Goal: Task Accomplishment & Management: Complete application form

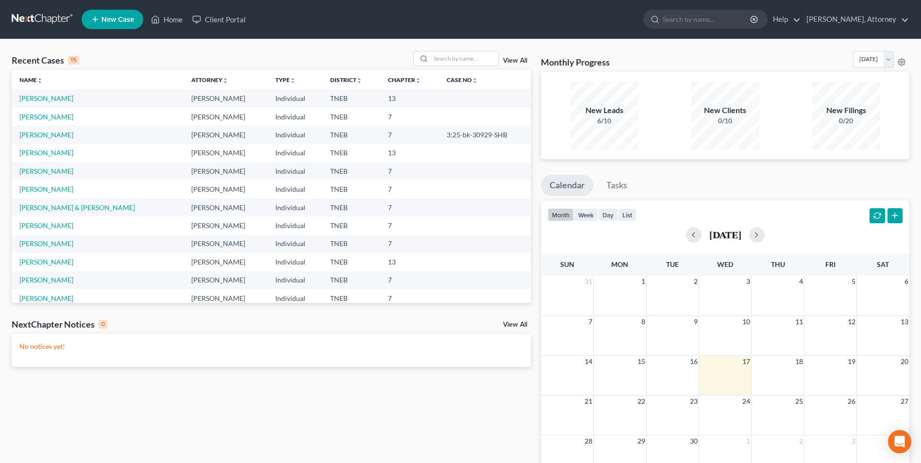
click at [121, 19] on span "New Case" at bounding box center [117, 19] width 33 height 7
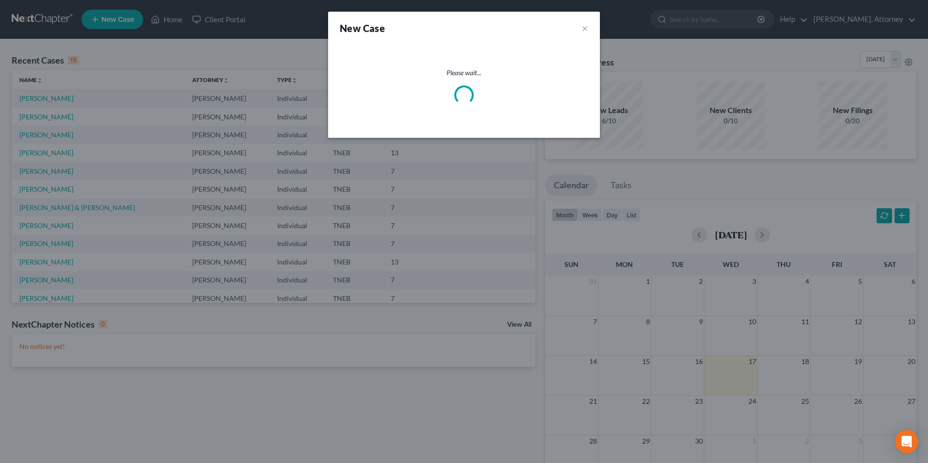
select select "74"
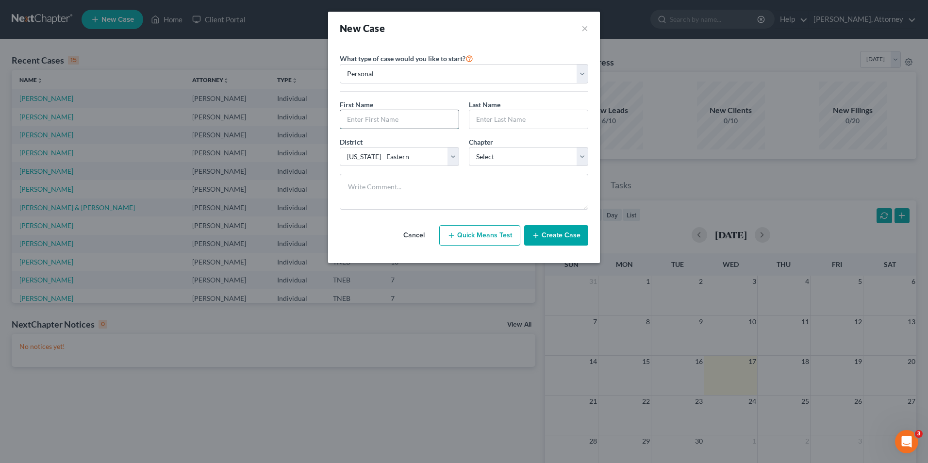
click at [397, 125] on input "text" at bounding box center [399, 119] width 118 height 18
type input "[PERSON_NAME]"
select select "0"
click at [574, 232] on button "Create Case" at bounding box center [556, 235] width 64 height 20
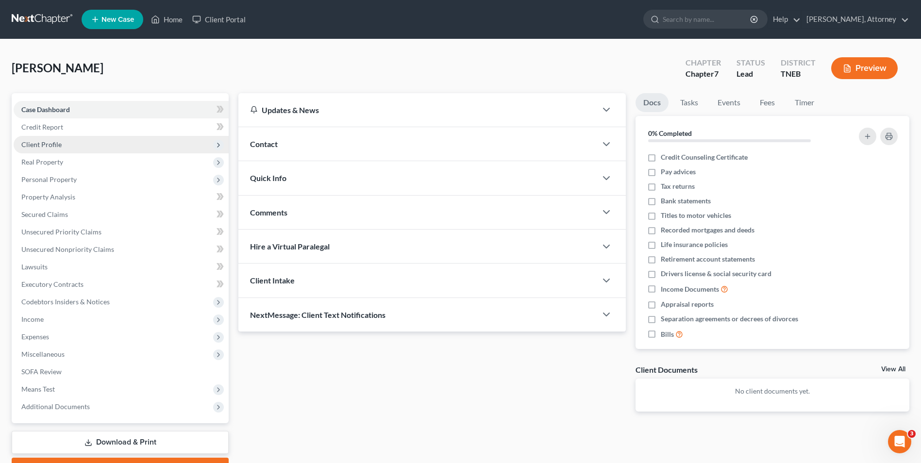
click at [44, 138] on span "Client Profile" at bounding box center [121, 144] width 215 height 17
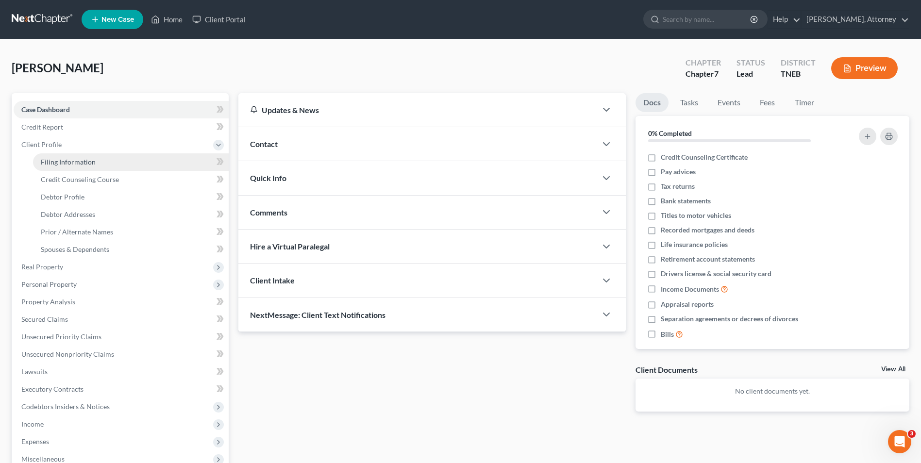
click at [54, 158] on span "Filing Information" at bounding box center [68, 162] width 55 height 8
select select "1"
select select "0"
select select "74"
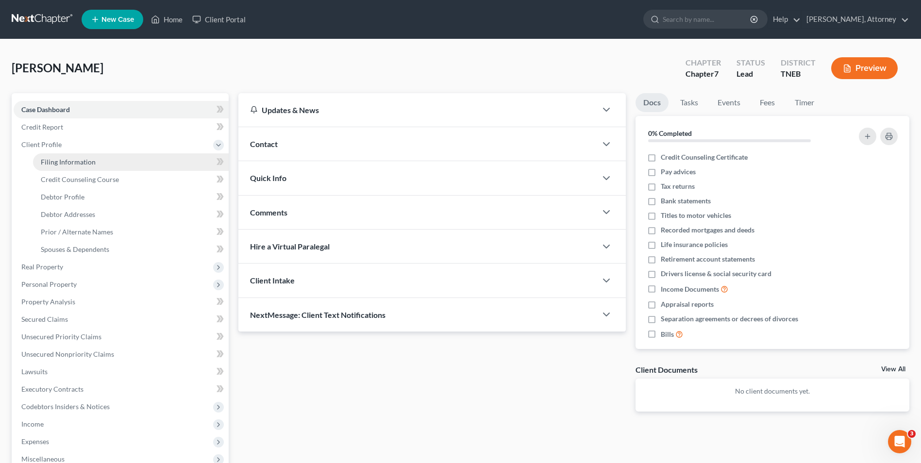
select select "44"
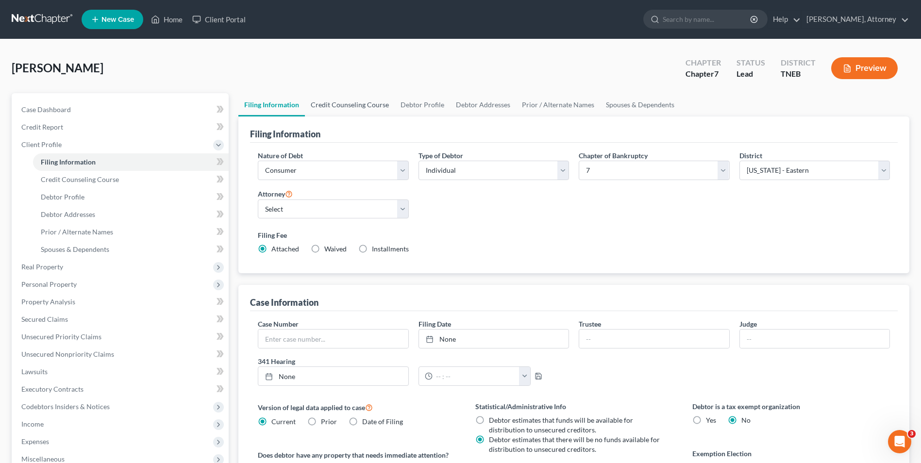
click at [362, 105] on link "Credit Counseling Course" at bounding box center [350, 104] width 90 height 23
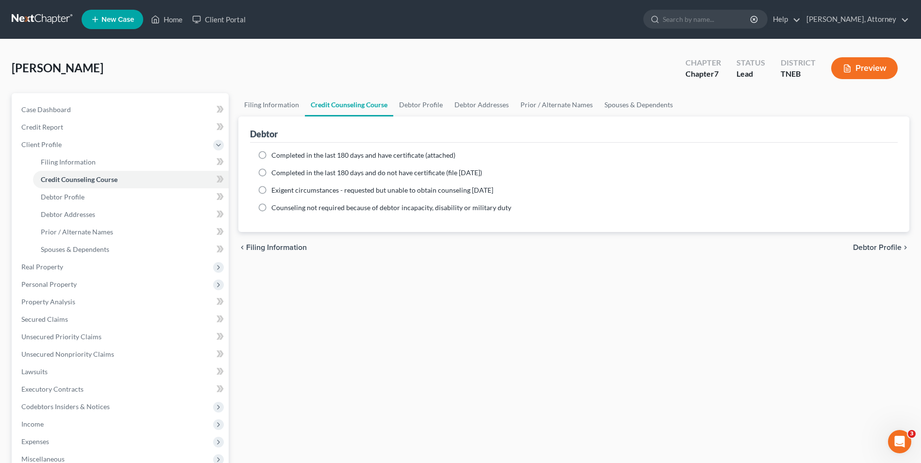
click at [271, 155] on label "Completed in the last 180 days and have certificate (attached)" at bounding box center [363, 156] width 184 height 10
click at [275, 155] on input "Completed in the last 180 days and have certificate (attached)" at bounding box center [278, 154] width 6 height 6
radio input "true"
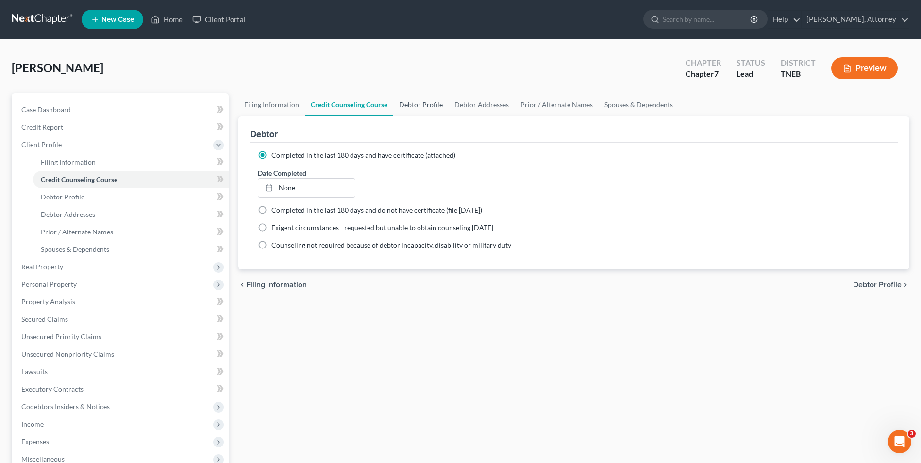
click at [417, 104] on link "Debtor Profile" at bounding box center [420, 104] width 55 height 23
select select "0"
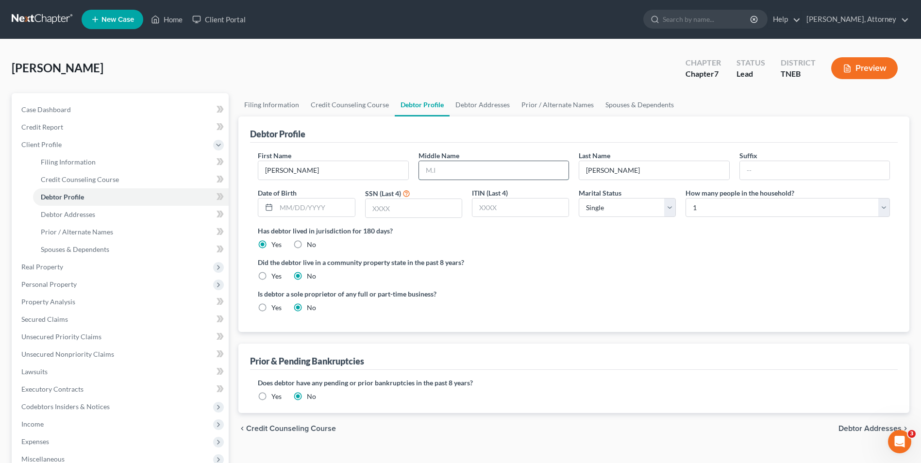
click at [441, 173] on input "text" at bounding box center [494, 170] width 150 height 18
type input "[PERSON_NAME]"
click at [372, 203] on input "text" at bounding box center [414, 208] width 96 height 18
type input "8887"
click at [714, 209] on select "Select 1 2 3 4 5 6 7 8 9 10 11 12 13 14 15 16 17 18 19 20" at bounding box center [788, 207] width 204 height 19
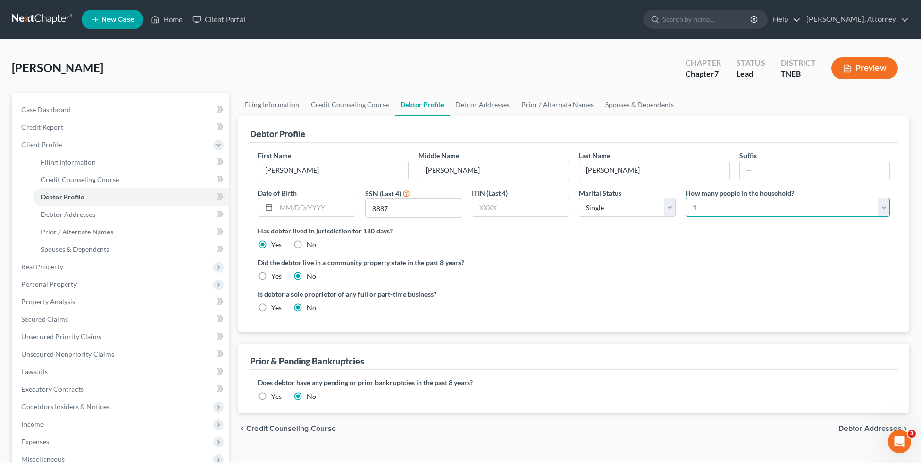
select select "1"
click at [686, 198] on select "Select 1 2 3 4 5 6 7 8 9 10 11 12 13 14 15 16 17 18 19 20" at bounding box center [788, 207] width 204 height 19
click at [475, 107] on link "Debtor Addresses" at bounding box center [483, 104] width 66 height 23
select select "0"
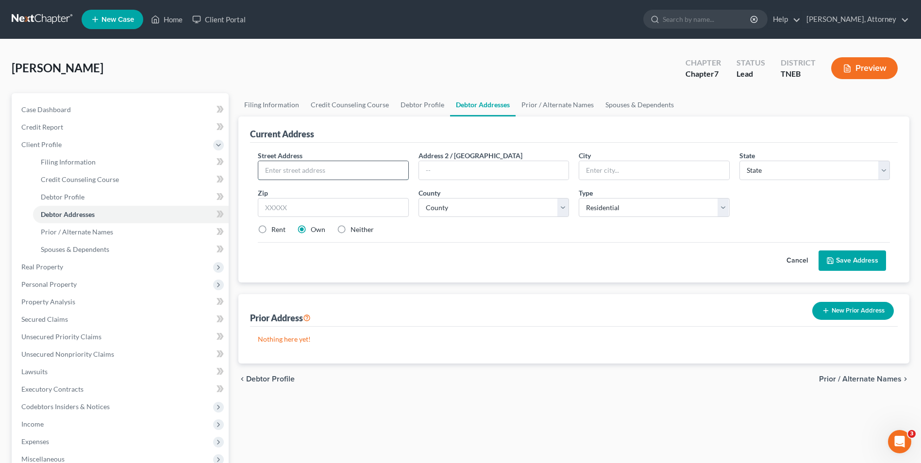
click at [319, 170] on input "text" at bounding box center [333, 170] width 150 height 18
type input "[STREET_ADDRESS]"
click at [616, 168] on input "text" at bounding box center [654, 170] width 150 height 18
type input "[GEOGRAPHIC_DATA]"
click at [764, 172] on select "State [US_STATE] AK AR AZ CA CO CT DE DC [GEOGRAPHIC_DATA] [GEOGRAPHIC_DATA] GU…" at bounding box center [815, 170] width 151 height 19
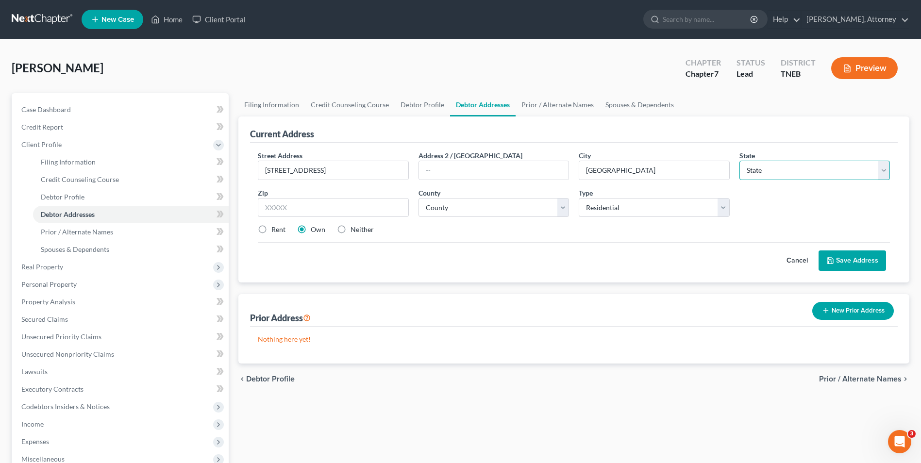
select select "44"
click at [740, 161] on select "State [US_STATE] AK AR AZ CA CO CT DE DC [GEOGRAPHIC_DATA] [GEOGRAPHIC_DATA] GU…" at bounding box center [815, 170] width 151 height 19
click at [295, 210] on input "text" at bounding box center [333, 207] width 151 height 19
type input "37807"
click at [454, 202] on select "County [GEOGRAPHIC_DATA] [GEOGRAPHIC_DATA] [GEOGRAPHIC_DATA] [GEOGRAPHIC_DATA] …" at bounding box center [494, 207] width 151 height 19
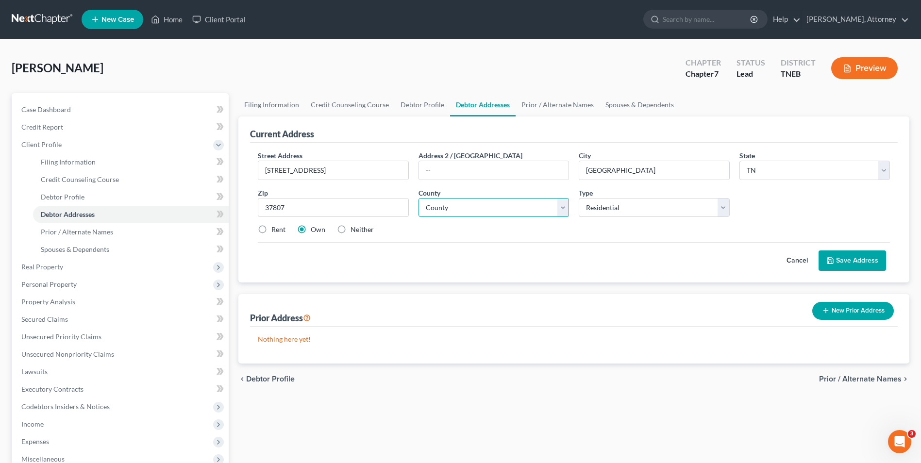
select select "46"
click at [419, 198] on select "County [GEOGRAPHIC_DATA] [GEOGRAPHIC_DATA] [GEOGRAPHIC_DATA] [GEOGRAPHIC_DATA] …" at bounding box center [494, 207] width 151 height 19
click at [282, 263] on div "Cancel Save Address" at bounding box center [574, 256] width 632 height 29
click at [271, 225] on label "Rent" at bounding box center [278, 230] width 14 height 10
click at [275, 225] on input "Rent" at bounding box center [278, 228] width 6 height 6
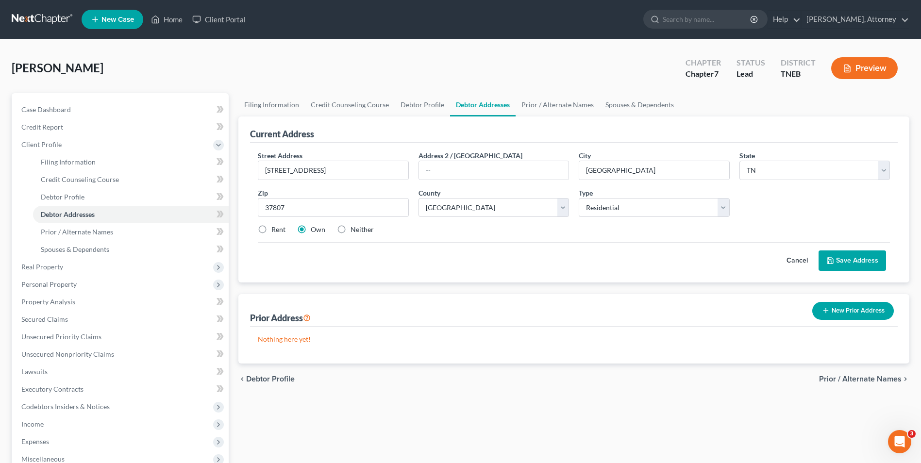
radio input "true"
click at [844, 263] on button "Save Address" at bounding box center [852, 261] width 67 height 20
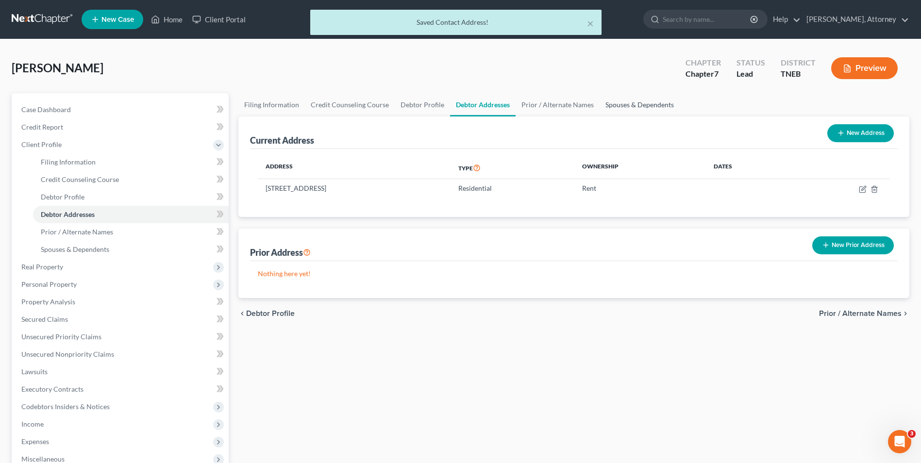
click at [623, 104] on link "Spouses & Dependents" at bounding box center [640, 104] width 80 height 23
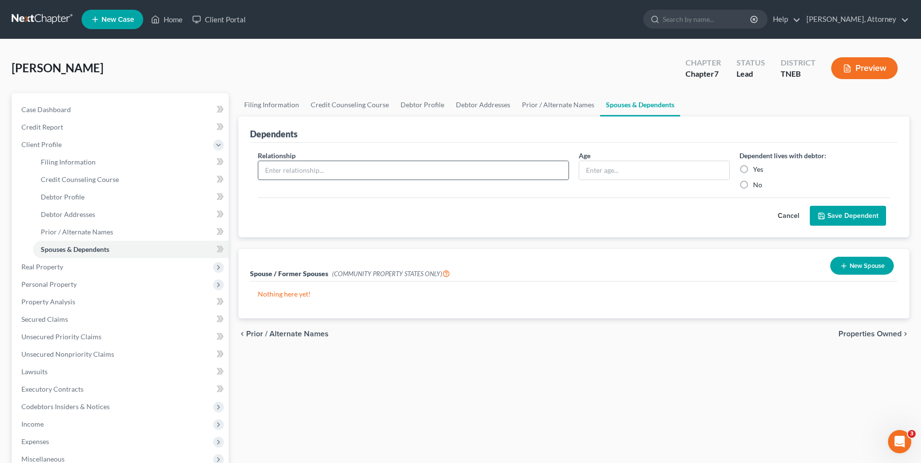
click at [314, 169] on input "text" at bounding box center [413, 170] width 310 height 18
type input "son"
click at [623, 176] on input "text" at bounding box center [654, 170] width 150 height 18
type input "11"
click at [753, 171] on label "Yes" at bounding box center [758, 170] width 10 height 10
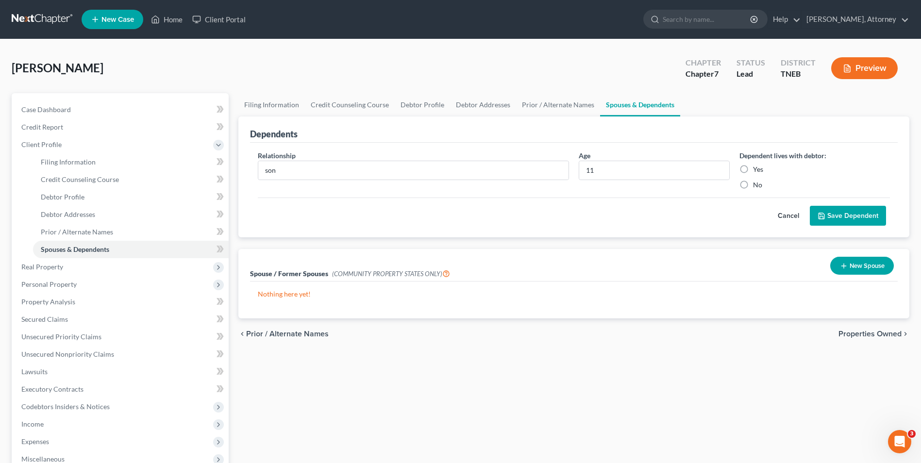
click at [757, 171] on input "Yes" at bounding box center [760, 168] width 6 height 6
radio input "true"
click at [841, 220] on button "Save Dependent" at bounding box center [848, 216] width 76 height 20
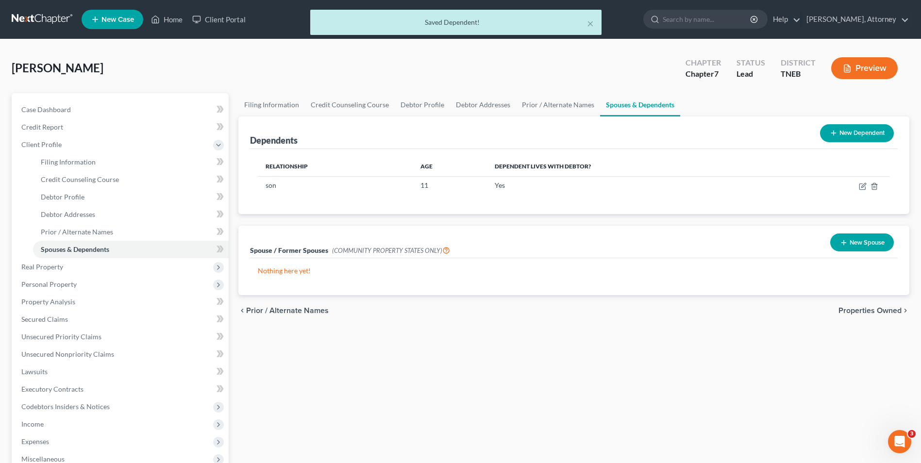
click at [871, 313] on span "Properties Owned" at bounding box center [870, 311] width 63 height 8
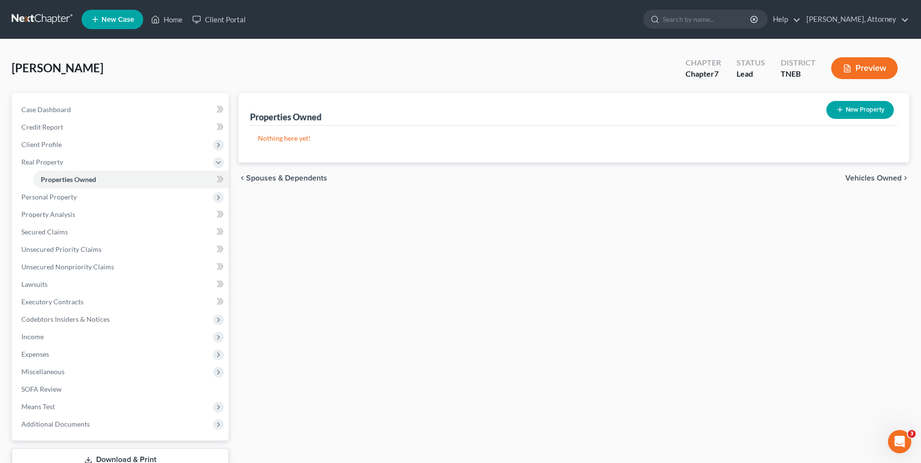
drag, startPoint x: 863, startPoint y: 184, endPoint x: 873, endPoint y: 178, distance: 10.9
click at [873, 178] on div "chevron_left Spouses & Dependents Vehicles Owned chevron_right" at bounding box center [573, 178] width 671 height 31
click at [873, 178] on span "Vehicles Owned" at bounding box center [873, 178] width 56 height 8
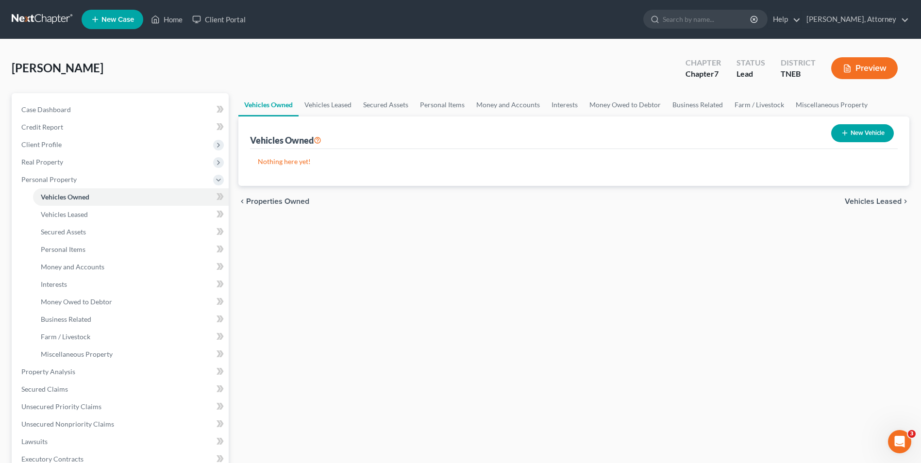
click at [863, 131] on button "New Vehicle" at bounding box center [862, 133] width 63 height 18
select select "0"
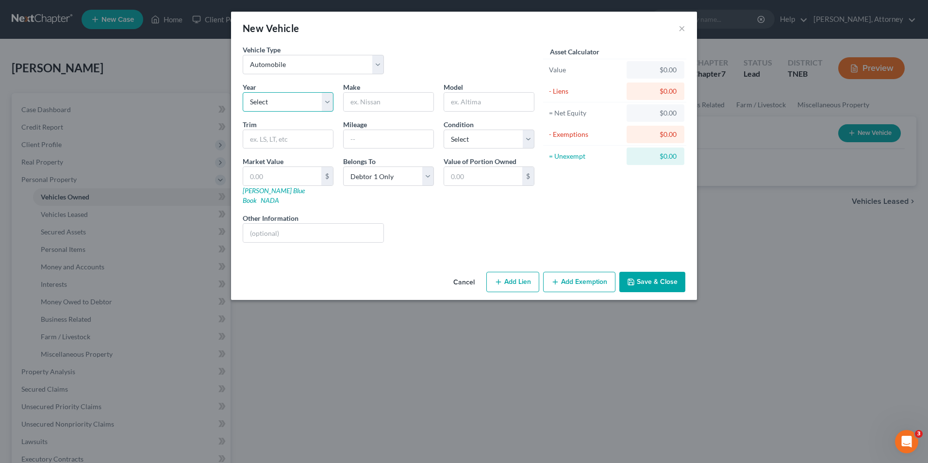
click at [313, 102] on select "Select 2026 2025 2024 2023 2022 2021 2020 2019 2018 2017 2016 2015 2014 2013 20…" at bounding box center [288, 101] width 91 height 19
select select "12"
click at [243, 92] on select "Select 2026 2025 2024 2023 2022 2021 2020 2019 2018 2017 2016 2015 2014 2013 20…" at bounding box center [288, 101] width 91 height 19
click at [372, 101] on input "text" at bounding box center [389, 102] width 90 height 18
type input "Cadillac"
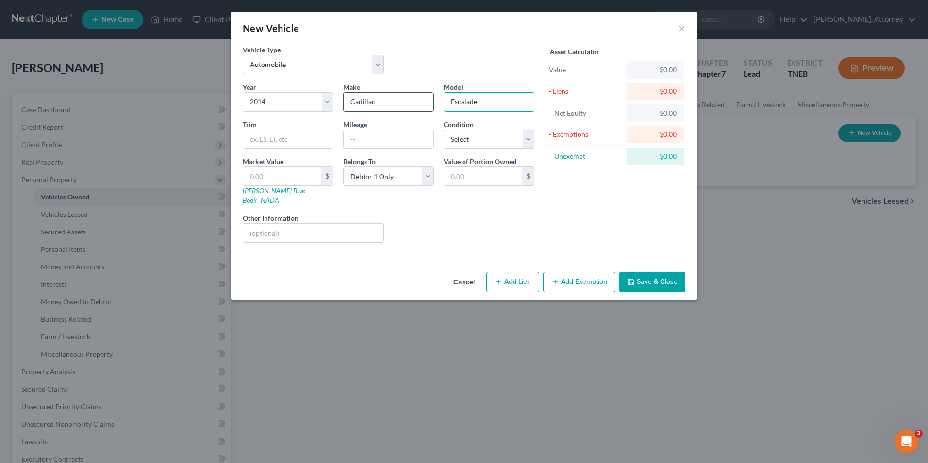
type input "Escalade"
type input "148000"
click at [481, 148] on div "Year Select 2026 2025 2024 2023 2022 2021 2020 2019 2018 2017 2016 2015 2014 20…" at bounding box center [389, 166] width 302 height 168
click at [481, 148] on select "Select Excellent Very Good Good Fair Poor" at bounding box center [489, 139] width 91 height 19
select select "4"
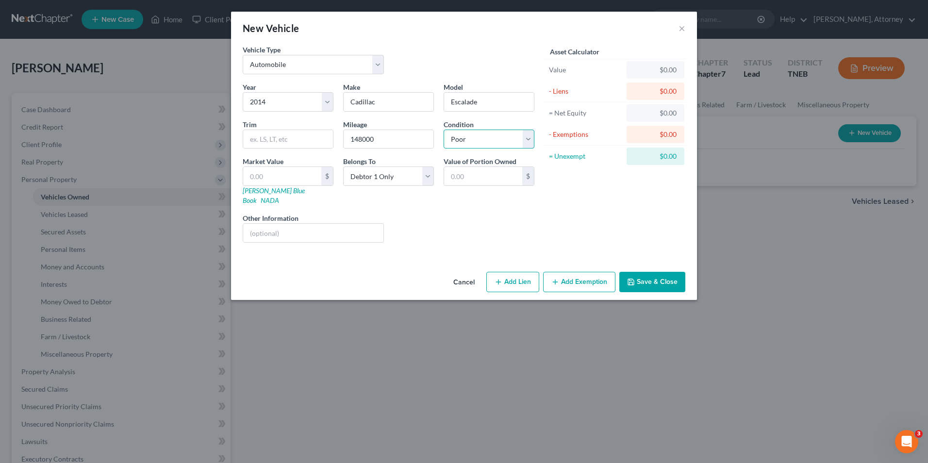
click at [444, 130] on select "Select Excellent Very Good Good Fair Poor" at bounding box center [489, 139] width 91 height 19
click at [264, 173] on input "text" at bounding box center [282, 176] width 78 height 18
type input "7"
type input "7.00"
type input "75"
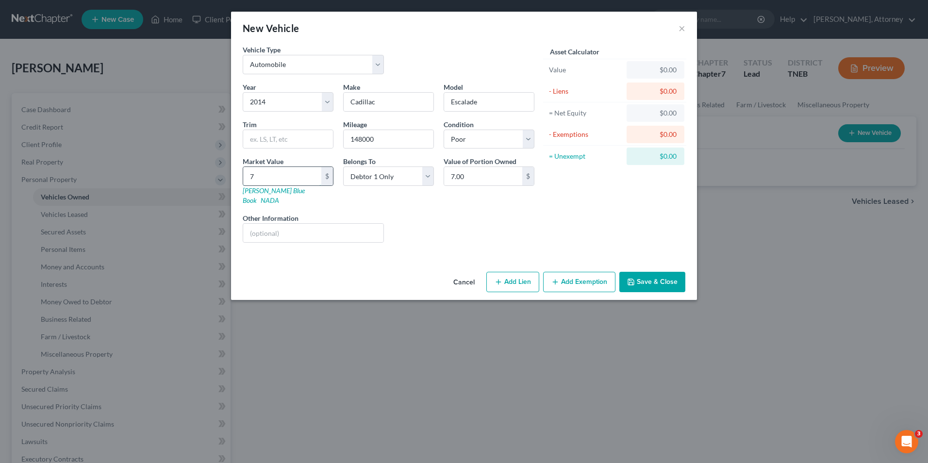
type input "75.00"
type input "750"
type input "750.00"
type input "7500"
type input "7,500.00"
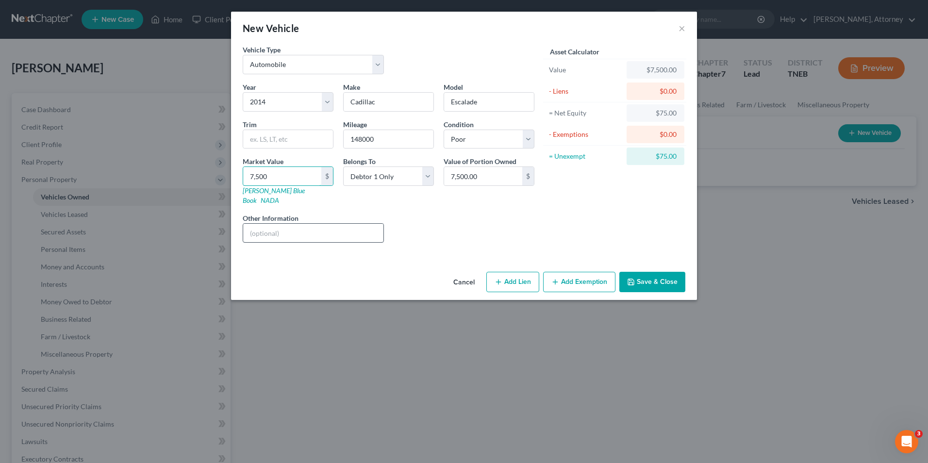
type input "7,500"
click at [264, 225] on input "text" at bounding box center [313, 233] width 140 height 18
type input "does not run"
click at [509, 276] on button "Add Lien" at bounding box center [513, 282] width 53 height 20
select select "0"
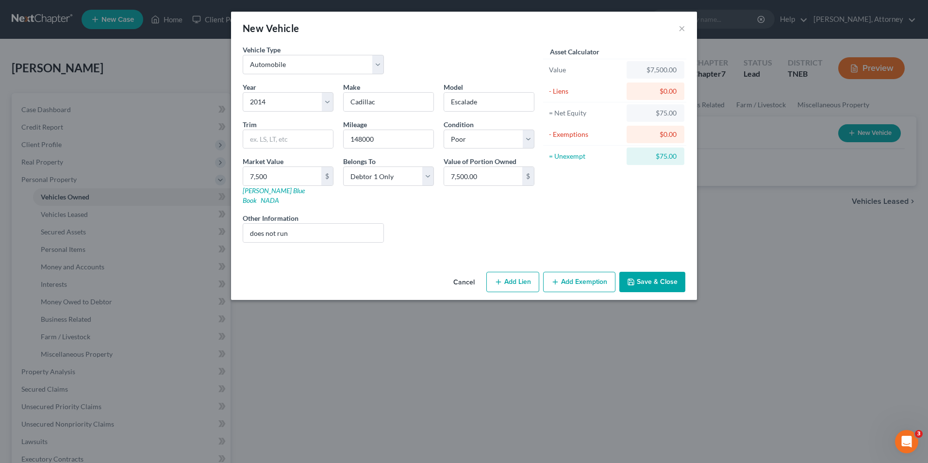
select select "0"
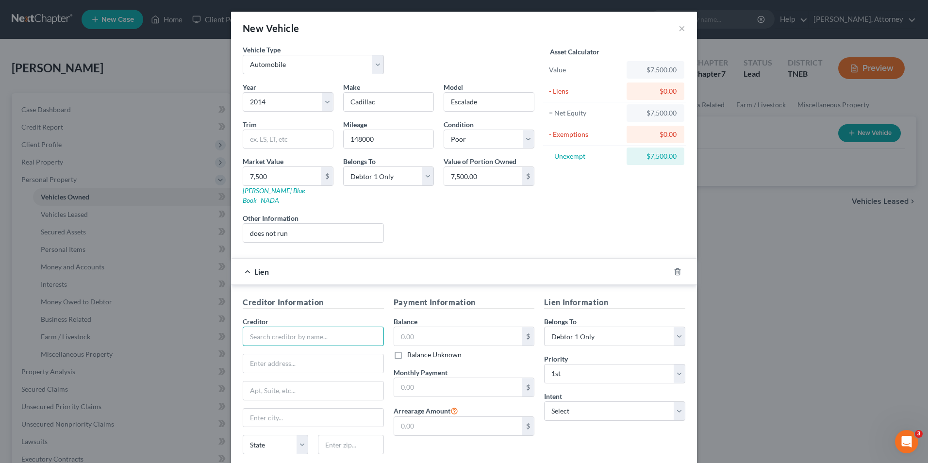
click at [270, 327] on input "text" at bounding box center [313, 336] width 141 height 19
type input "[PERSON_NAME] Credit Union"
type input "P.O. Box 1989"
type input "Kingsport"
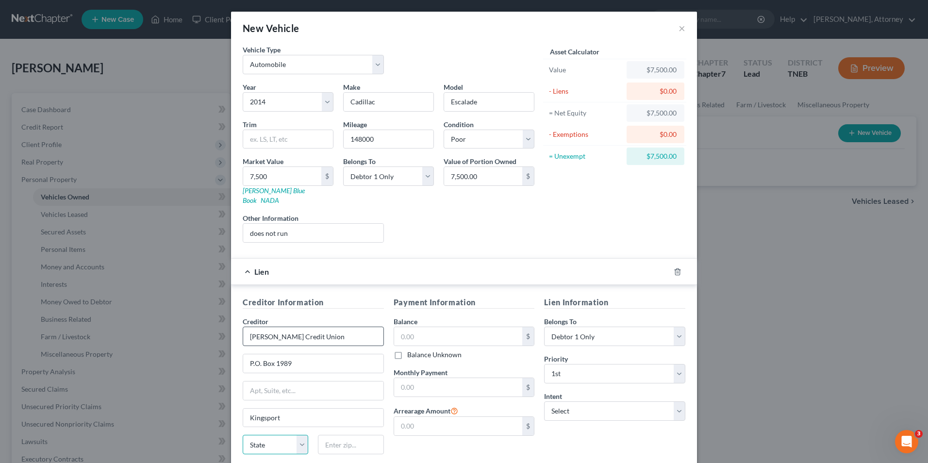
select select "44"
type input "37662"
click at [410, 330] on input "text" at bounding box center [458, 336] width 129 height 18
type input "13,577.05"
click at [578, 402] on select "Select Surrender Redeem Reaffirm Avoid Other" at bounding box center [614, 411] width 141 height 19
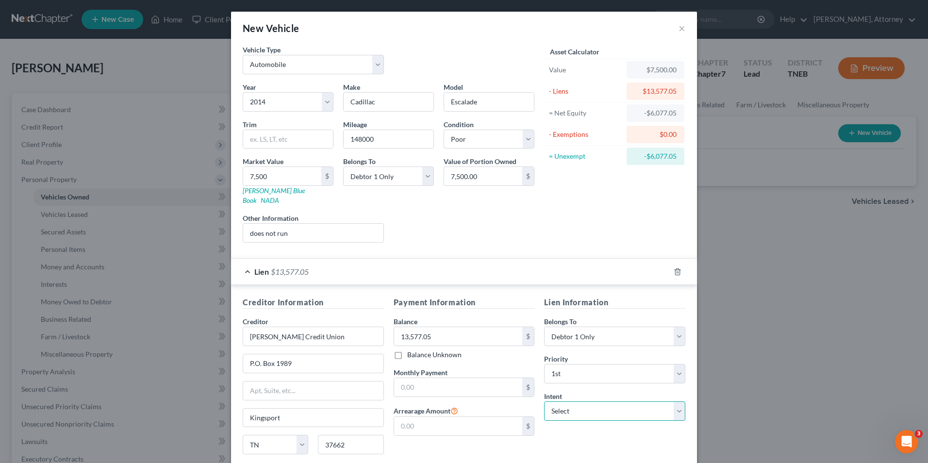
select select "0"
click at [544, 402] on select "Select Surrender Redeem Reaffirm Avoid Other" at bounding box center [614, 411] width 141 height 19
click at [563, 438] on div "Lien Information Belongs To * Select Debtor 1 Only Debtor 2 Only Debtor 1 And D…" at bounding box center [614, 388] width 151 height 183
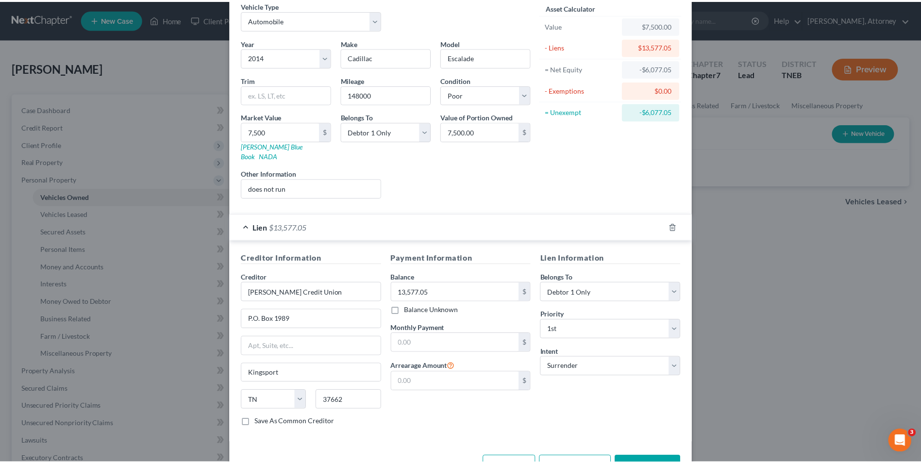
scroll to position [68, 0]
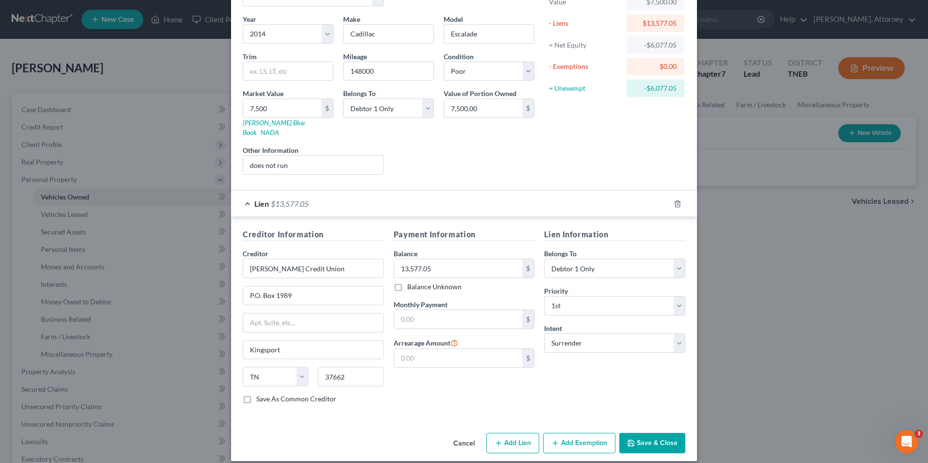
click at [256, 394] on label "Save As Common Creditor" at bounding box center [296, 399] width 80 height 10
click at [260, 394] on input "Save As Common Creditor" at bounding box center [263, 397] width 6 height 6
click at [649, 435] on button "Save & Close" at bounding box center [653, 443] width 66 height 20
checkbox input "false"
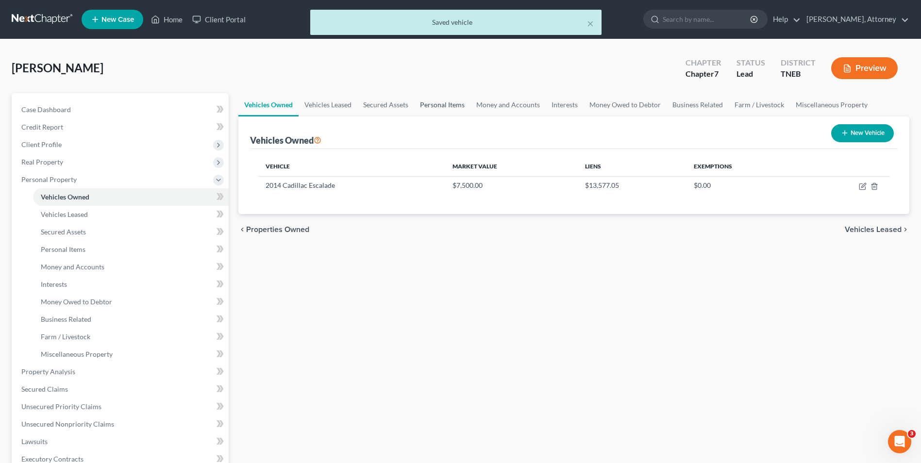
click at [443, 101] on link "Personal Items" at bounding box center [442, 104] width 56 height 23
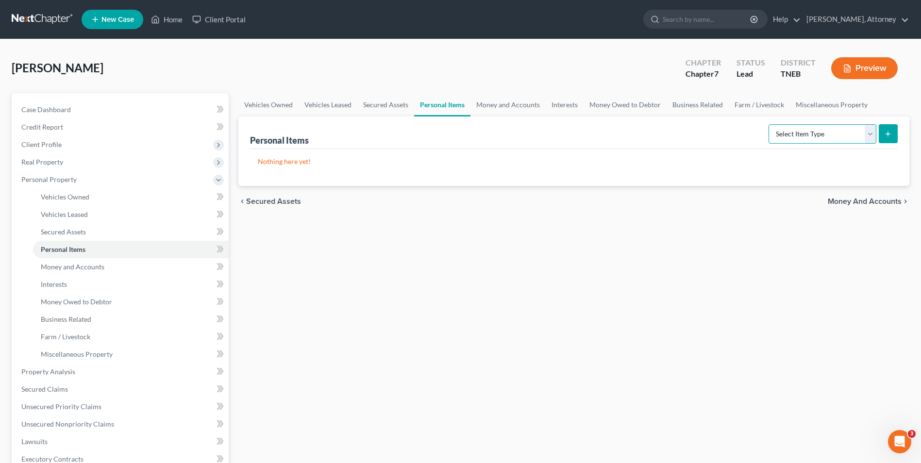
click at [799, 134] on select "Select Item Type Clothing Collectibles Of Value Electronics Firearms Household …" at bounding box center [823, 133] width 108 height 19
select select "clothing"
click at [770, 124] on select "Select Item Type Clothing Collectibles Of Value Electronics Firearms Household …" at bounding box center [823, 133] width 108 height 19
click at [891, 135] on icon "submit" at bounding box center [888, 134] width 8 height 8
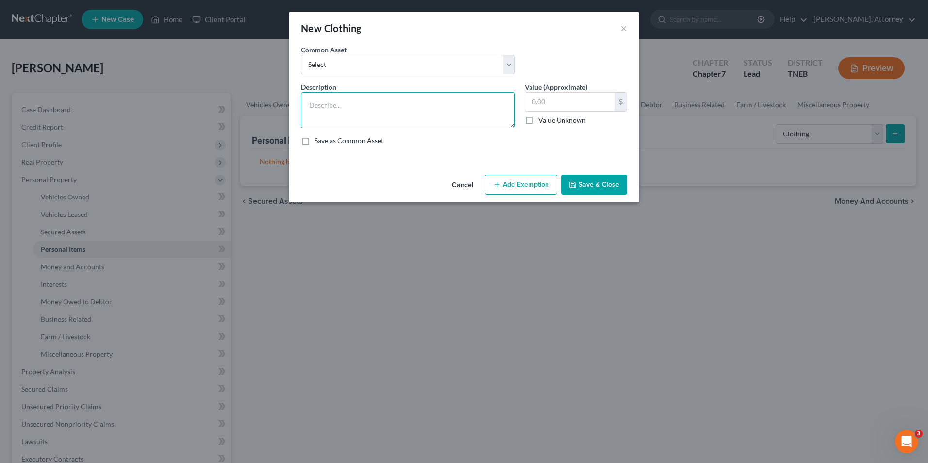
click at [345, 118] on textarea at bounding box center [408, 110] width 214 height 36
type textarea "wearing apparel"
click at [541, 104] on input "text" at bounding box center [570, 102] width 90 height 18
type input "200"
click at [521, 187] on button "Add Exemption" at bounding box center [521, 185] width 72 height 20
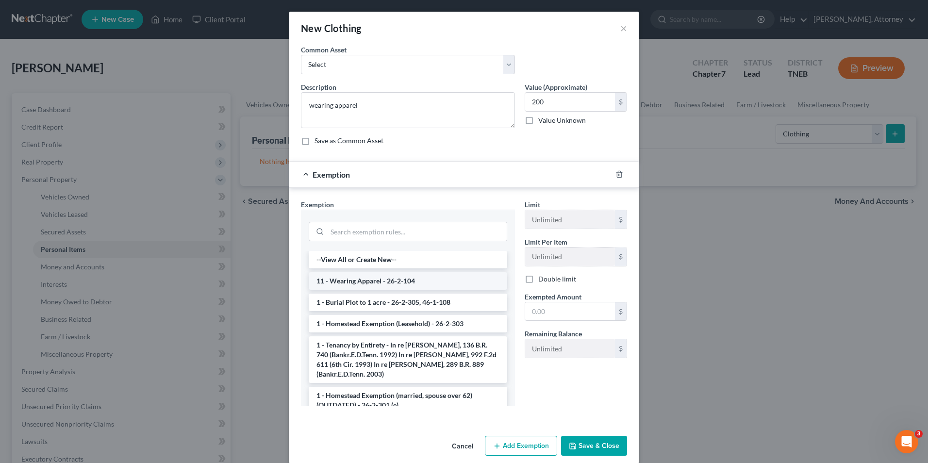
click at [392, 280] on li "11 - Wearing Apparel - 26-2-104" at bounding box center [408, 280] width 199 height 17
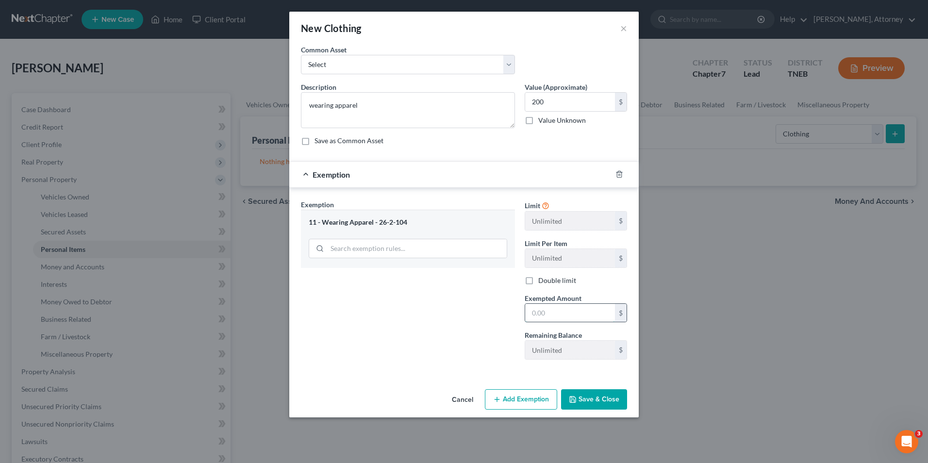
click at [547, 313] on input "text" at bounding box center [570, 313] width 90 height 18
type input "200"
click at [592, 394] on button "Save & Close" at bounding box center [594, 399] width 66 height 20
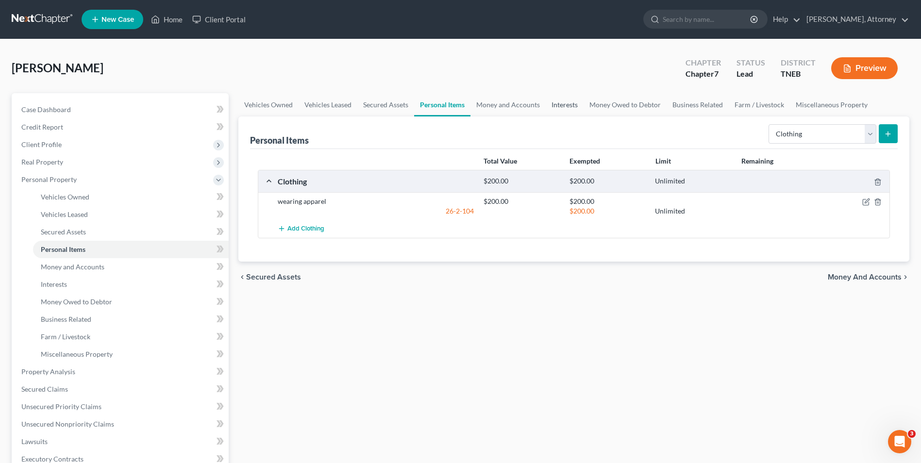
click at [574, 103] on link "Interests" at bounding box center [565, 104] width 38 height 23
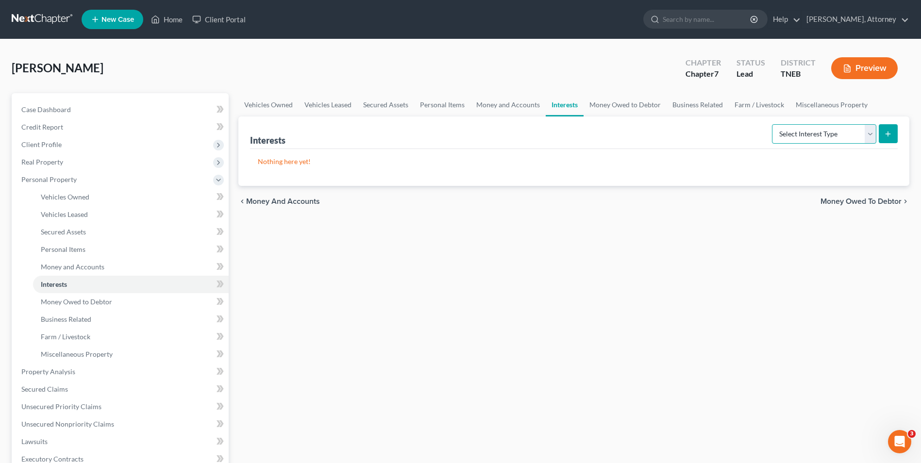
click at [797, 139] on select "Select Interest Type 401K Annuity Bond Education IRA Government Bond Government…" at bounding box center [824, 133] width 104 height 19
select select "401k"
click at [773, 124] on select "Select Interest Type 401K Annuity Bond Education IRA Government Bond Government…" at bounding box center [824, 133] width 104 height 19
click at [891, 133] on icon "submit" at bounding box center [888, 134] width 8 height 8
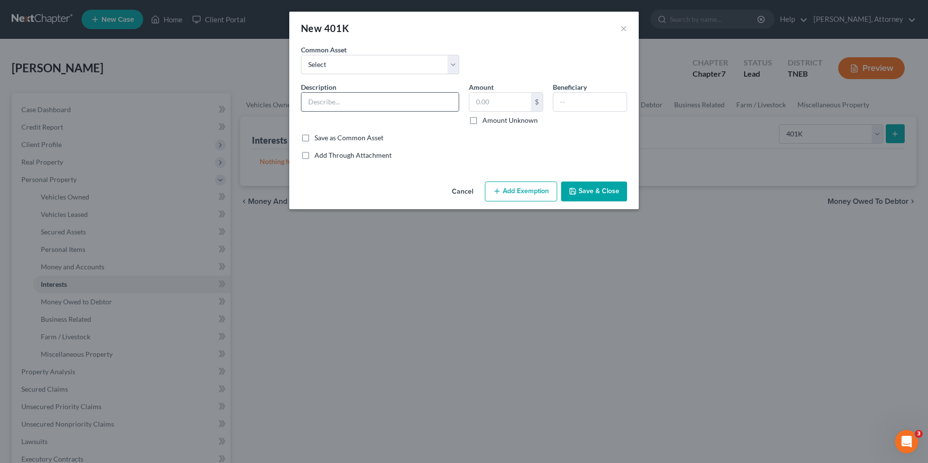
click at [358, 98] on input "text" at bounding box center [380, 102] width 157 height 18
type input "401(k)"
click at [479, 106] on input "text" at bounding box center [501, 102] width 62 height 18
type input "3,000"
click at [511, 184] on button "Add Exemption" at bounding box center [521, 192] width 72 height 20
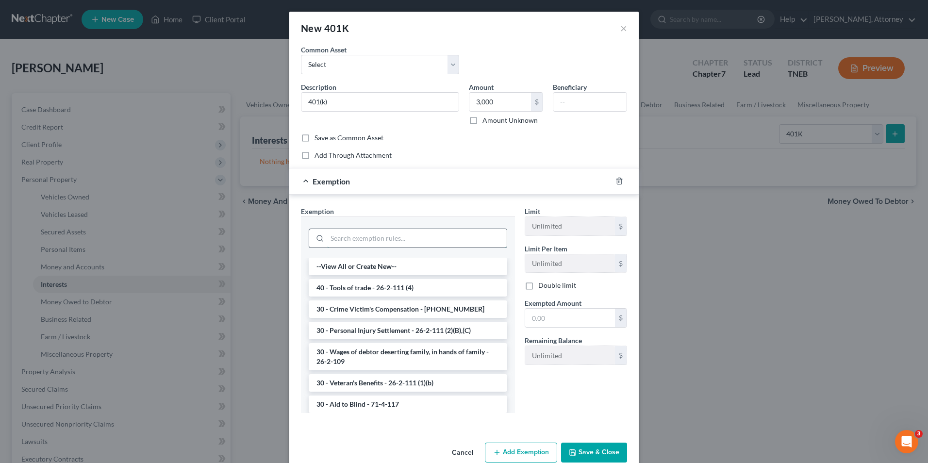
click at [383, 237] on input "search" at bounding box center [417, 238] width 180 height 18
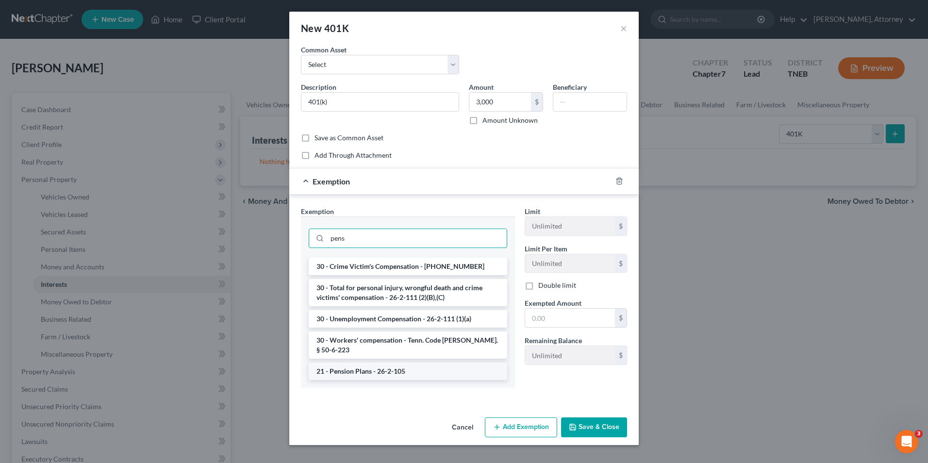
type input "pens"
click at [373, 363] on li "21 - Pension Plans - 26-2-105" at bounding box center [408, 371] width 199 height 17
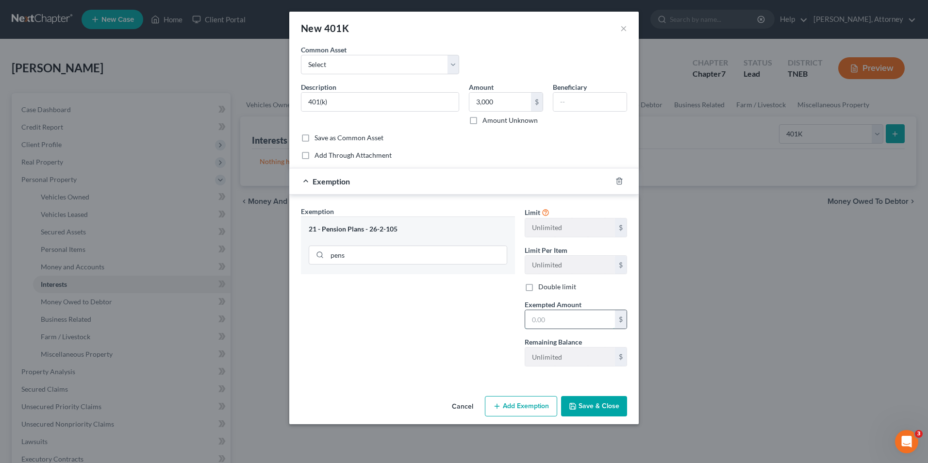
click at [556, 317] on input "text" at bounding box center [570, 319] width 90 height 18
type input "3,000"
click at [594, 408] on button "Save & Close" at bounding box center [594, 406] width 66 height 20
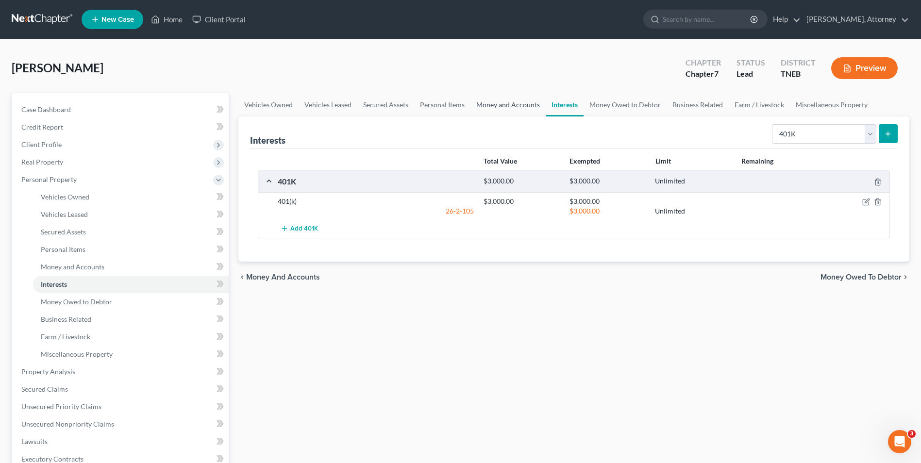
click at [505, 104] on link "Money and Accounts" at bounding box center [508, 104] width 75 height 23
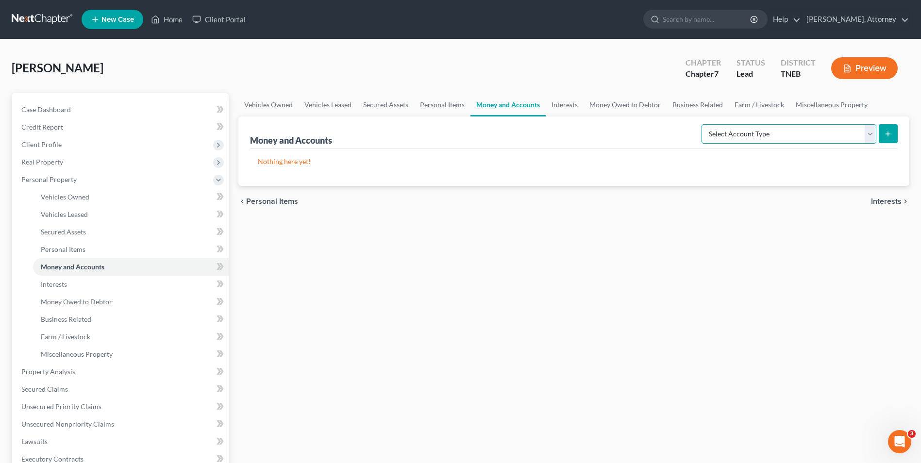
click at [754, 136] on select "Select Account Type Brokerage Cash on Hand Certificates of Deposit Checking Acc…" at bounding box center [789, 133] width 175 height 19
select select "checking"
click at [704, 124] on select "Select Account Type Brokerage Cash on Hand Certificates of Deposit Checking Acc…" at bounding box center [789, 133] width 175 height 19
click at [885, 139] on button "submit" at bounding box center [888, 133] width 19 height 19
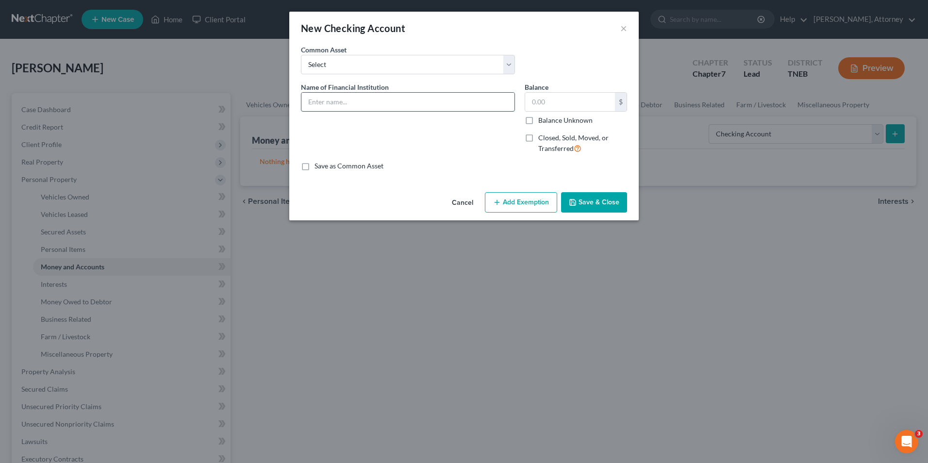
click at [449, 93] on input "text" at bounding box center [408, 102] width 213 height 18
type input "[PERSON_NAME] Federal Credit Union"
click at [566, 104] on input "text" at bounding box center [570, 102] width 90 height 18
type input "15"
click at [533, 207] on button "Add Exemption" at bounding box center [521, 202] width 72 height 20
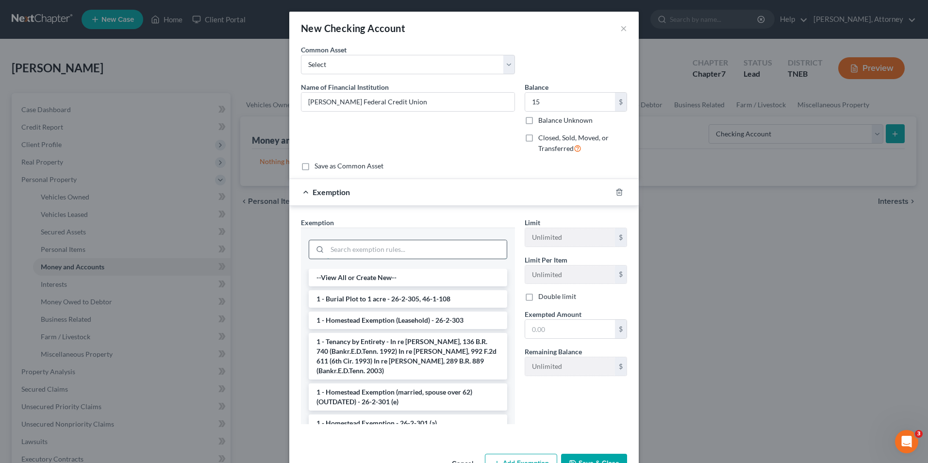
click at [451, 249] on input "search" at bounding box center [417, 249] width 180 height 18
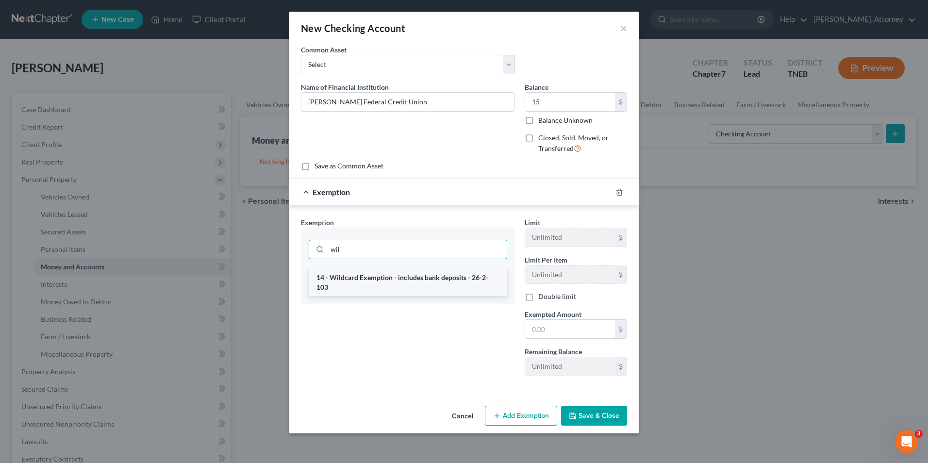
type input "wil"
click at [449, 272] on li "14 - Wildcard Exemption - includes bank deposits - 26-2-103" at bounding box center [408, 282] width 199 height 27
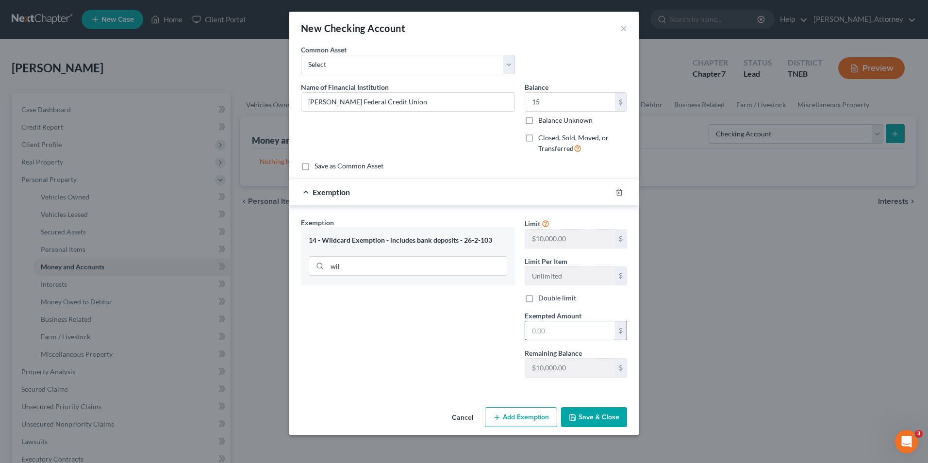
click at [540, 331] on input "text" at bounding box center [570, 330] width 90 height 18
type input "15"
click at [595, 425] on button "Save & Close" at bounding box center [594, 417] width 66 height 20
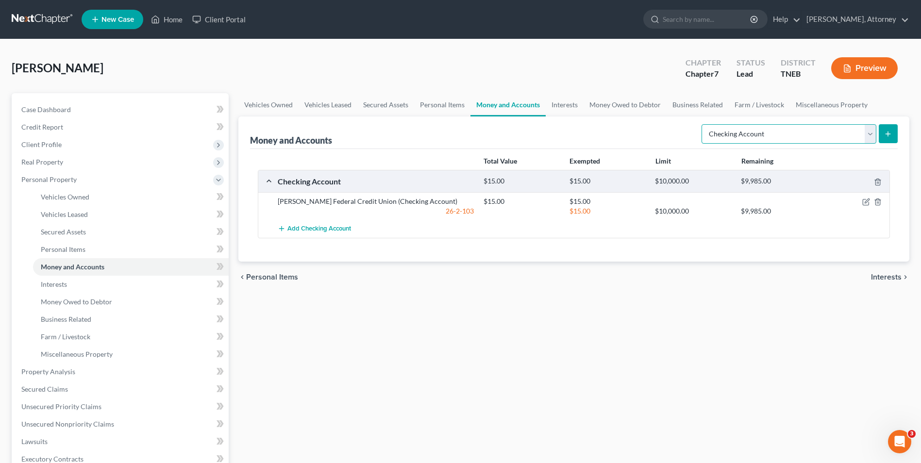
click at [811, 142] on select "Select Account Type Brokerage Cash on Hand Certificates of Deposit Checking Acc…" at bounding box center [789, 133] width 175 height 19
select select "savings"
click at [704, 124] on select "Select Account Type Brokerage Cash on Hand Certificates of Deposit Checking Acc…" at bounding box center [789, 133] width 175 height 19
click at [887, 138] on button "submit" at bounding box center [888, 133] width 19 height 19
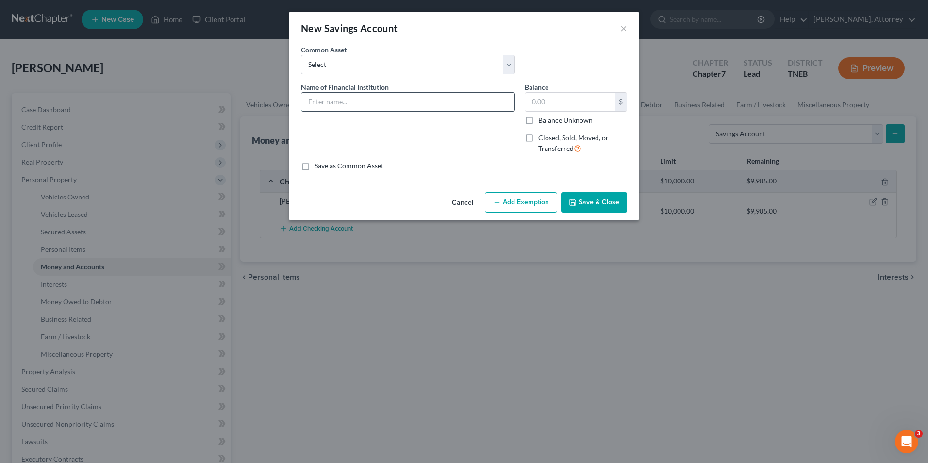
click at [372, 106] on input "text" at bounding box center [408, 102] width 213 height 18
type input "[PERSON_NAME] Federal Credit Union"
click at [545, 100] on input "text" at bounding box center [570, 102] width 90 height 18
type input "3"
type input "5"
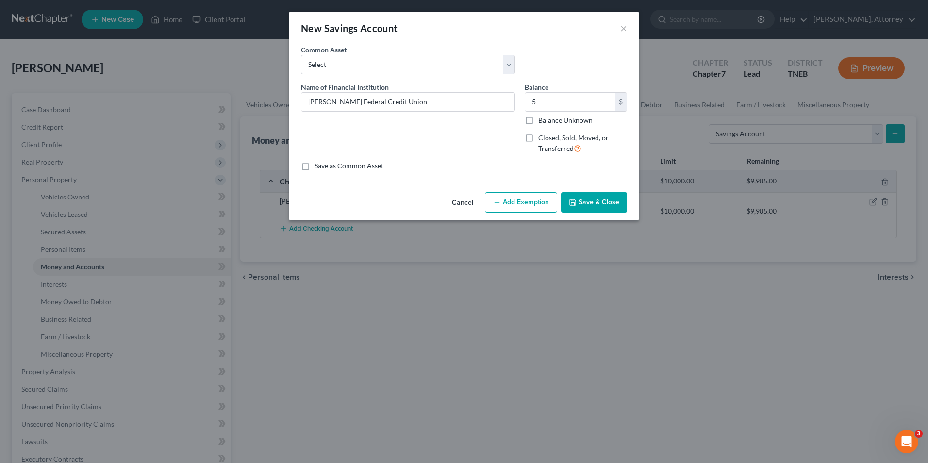
click at [526, 210] on button "Add Exemption" at bounding box center [521, 202] width 72 height 20
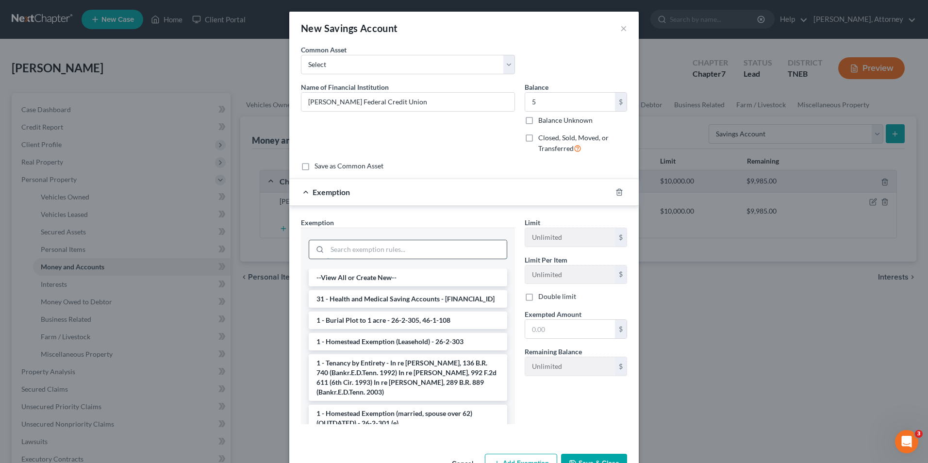
click at [442, 256] on input "search" at bounding box center [417, 249] width 180 height 18
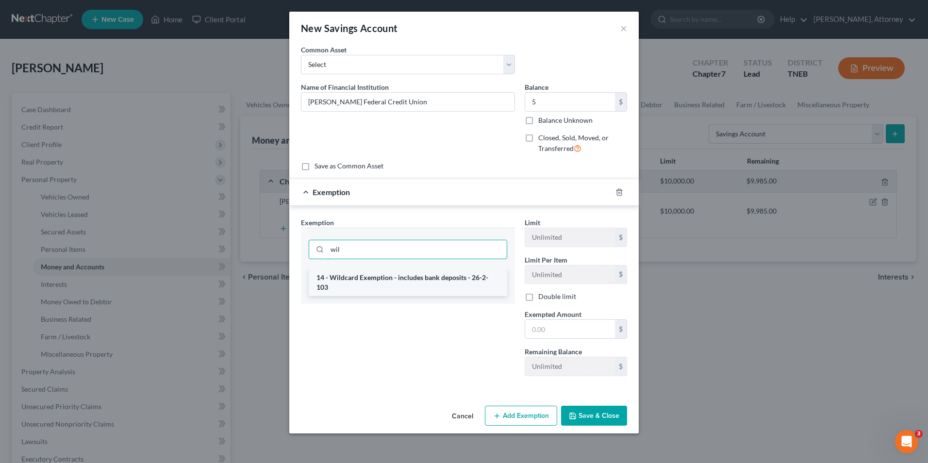
type input "wil"
click at [431, 285] on li "14 - Wildcard Exemption - includes bank deposits - 26-2-103" at bounding box center [408, 282] width 199 height 27
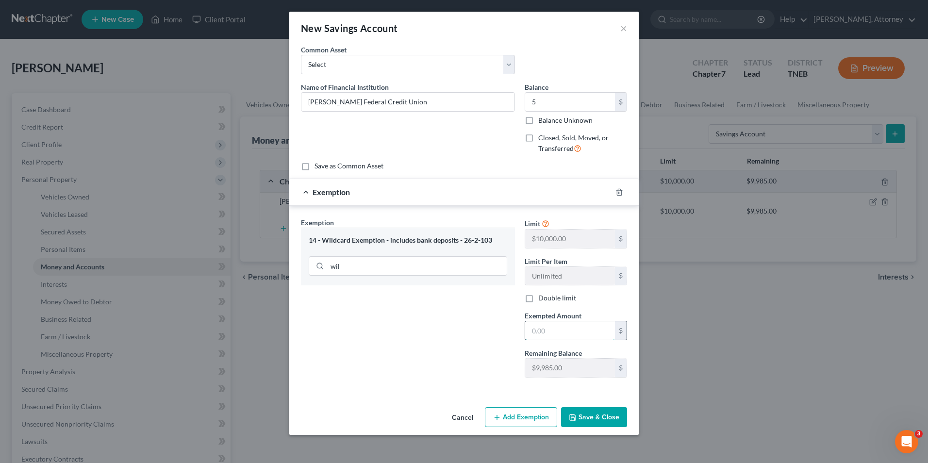
click at [534, 329] on input "text" at bounding box center [570, 330] width 90 height 18
type input "5"
click at [604, 421] on button "Save & Close" at bounding box center [594, 417] width 66 height 20
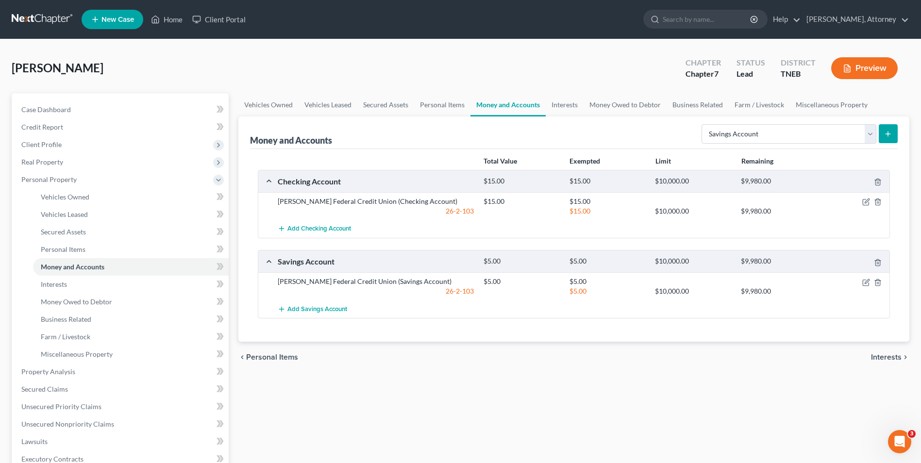
click at [891, 130] on icon "submit" at bounding box center [888, 134] width 8 height 8
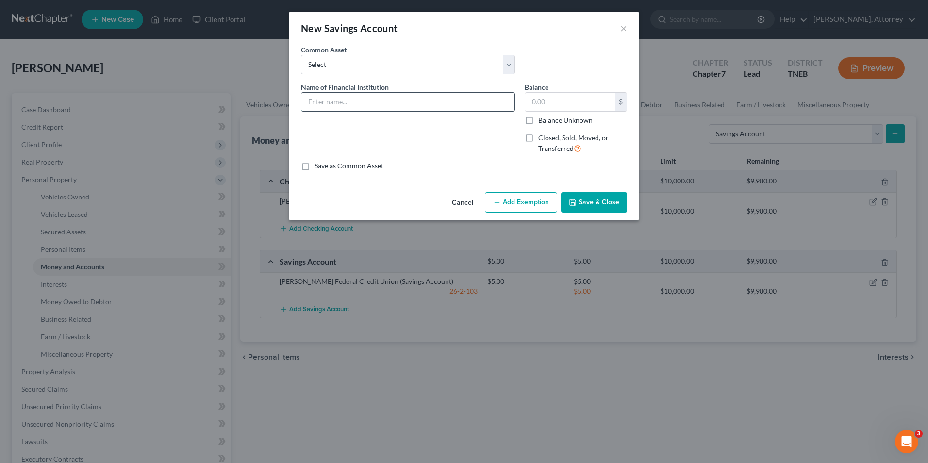
click at [369, 109] on input "text" at bounding box center [408, 102] width 213 height 18
type input "UT Federal Credit Union"
click at [555, 107] on input "text" at bounding box center [570, 102] width 90 height 18
type input "30"
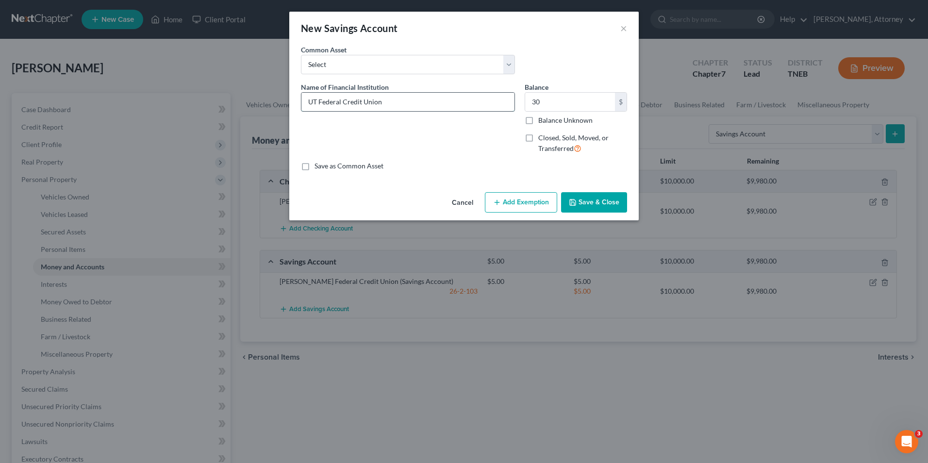
click at [415, 104] on input "UT Federal Credit Union" at bounding box center [408, 102] width 213 height 18
type input "UT Federal Credit Union- joint with son"
click at [519, 200] on button "Add Exemption" at bounding box center [521, 202] width 72 height 20
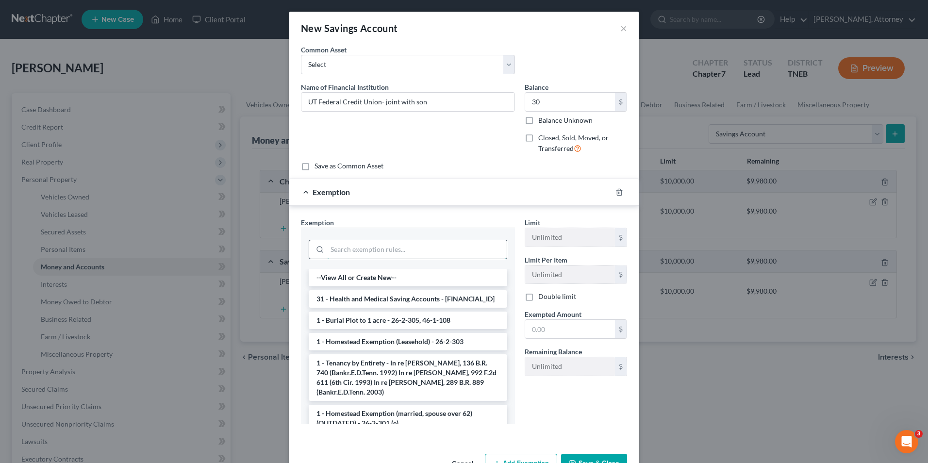
click at [451, 250] on input "search" at bounding box center [417, 249] width 180 height 18
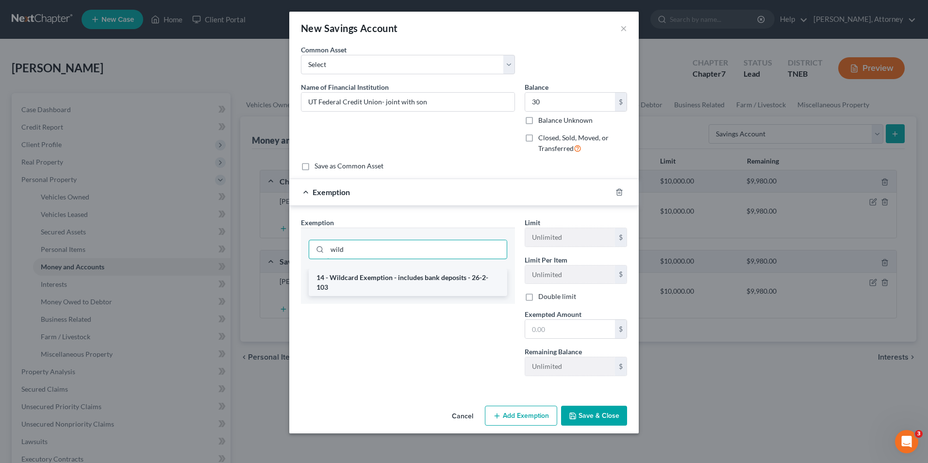
type input "wild"
click at [446, 271] on li "14 - Wildcard Exemption - includes bank deposits - 26-2-103" at bounding box center [408, 282] width 199 height 27
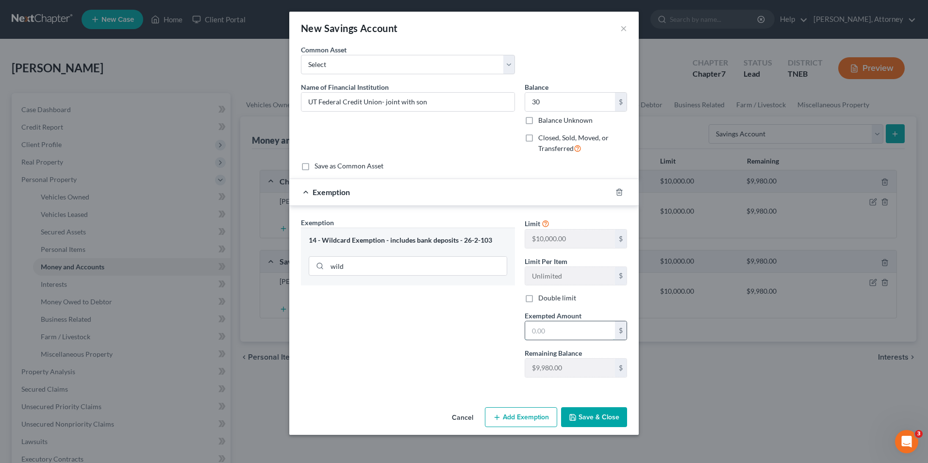
click at [537, 326] on input "text" at bounding box center [570, 330] width 90 height 18
type input "30"
click at [594, 419] on button "Save & Close" at bounding box center [594, 417] width 66 height 20
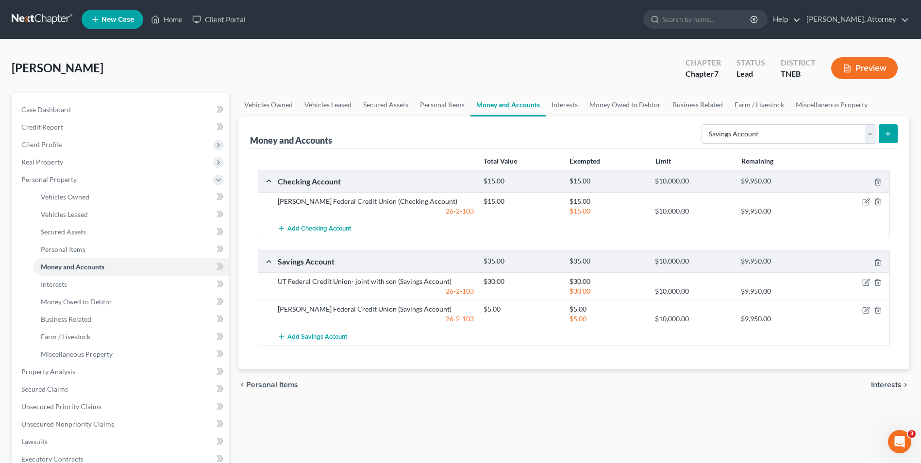
scroll to position [228, 0]
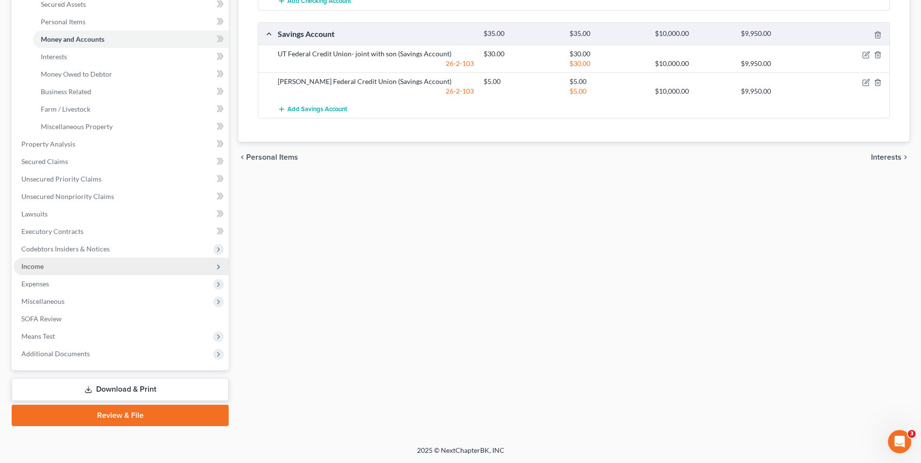
click at [34, 271] on span "Income" at bounding box center [121, 266] width 215 height 17
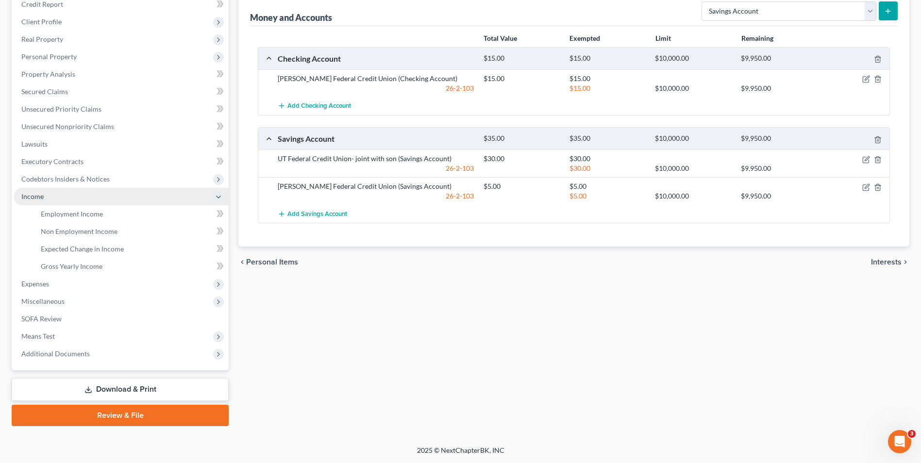
scroll to position [123, 0]
click at [74, 216] on span "Employment Income" at bounding box center [72, 214] width 62 height 8
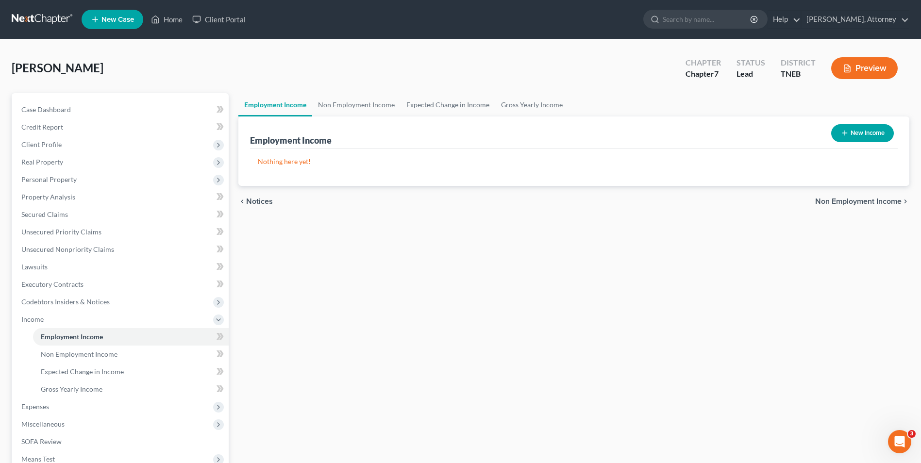
click at [872, 133] on button "New Income" at bounding box center [862, 133] width 63 height 18
select select "0"
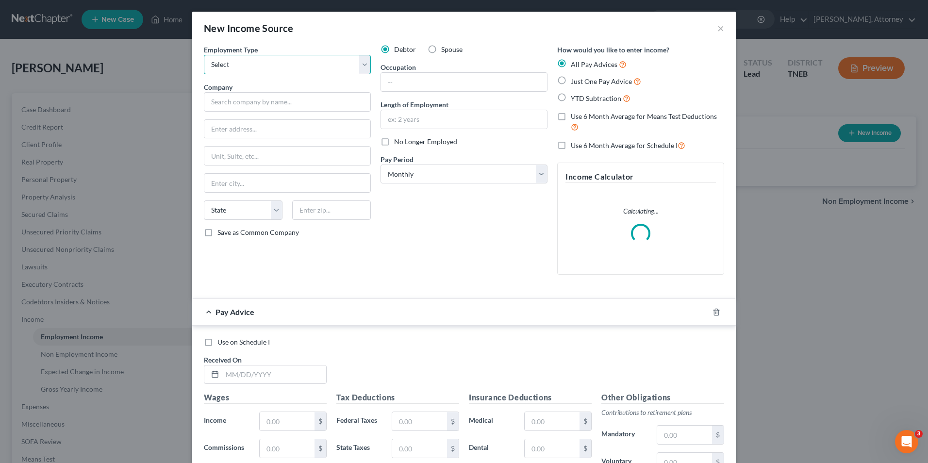
click at [353, 72] on select "Select Full or [DEMOGRAPHIC_DATA] Employment Self Employment" at bounding box center [287, 64] width 167 height 19
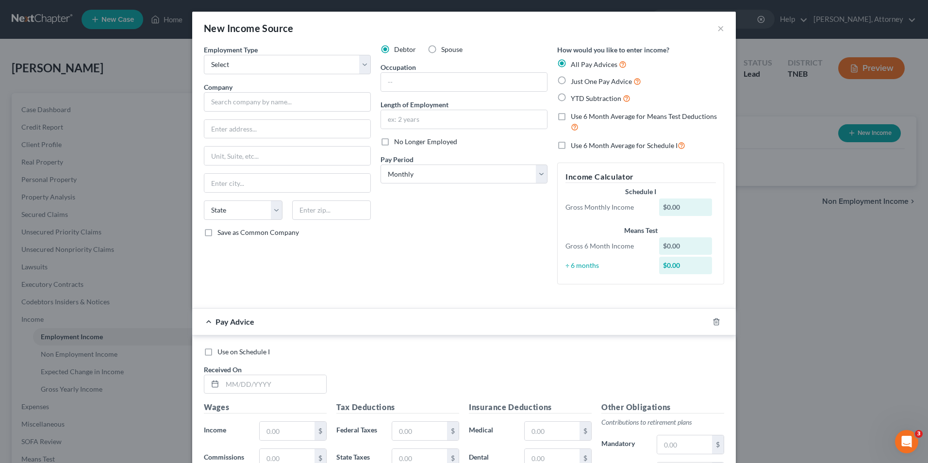
click at [434, 320] on div "Pay Advice" at bounding box center [450, 322] width 517 height 26
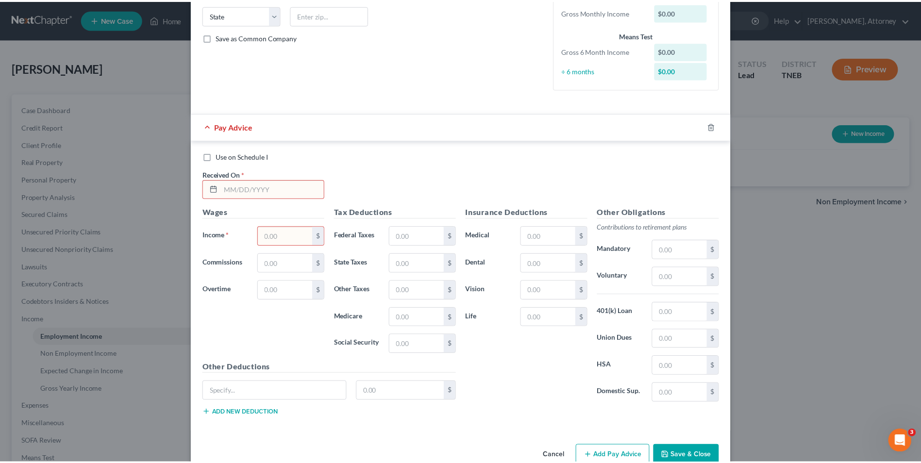
scroll to position [218, 0]
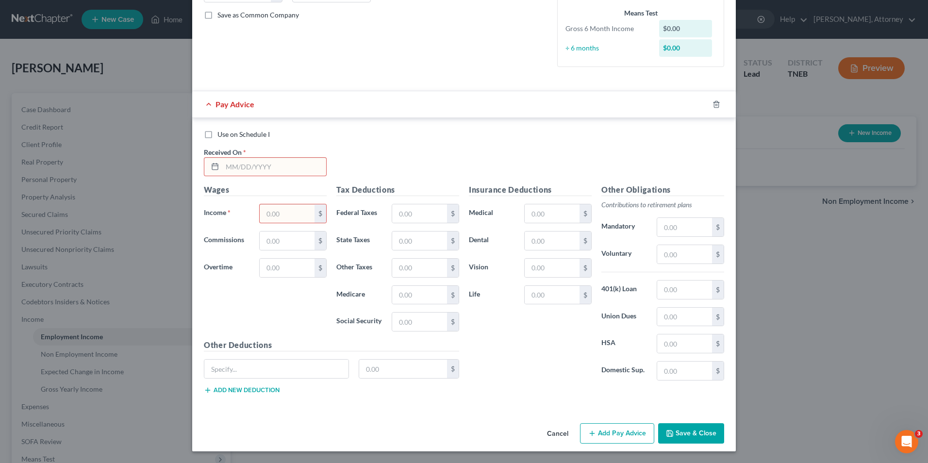
click at [551, 432] on button "Cancel" at bounding box center [557, 433] width 37 height 19
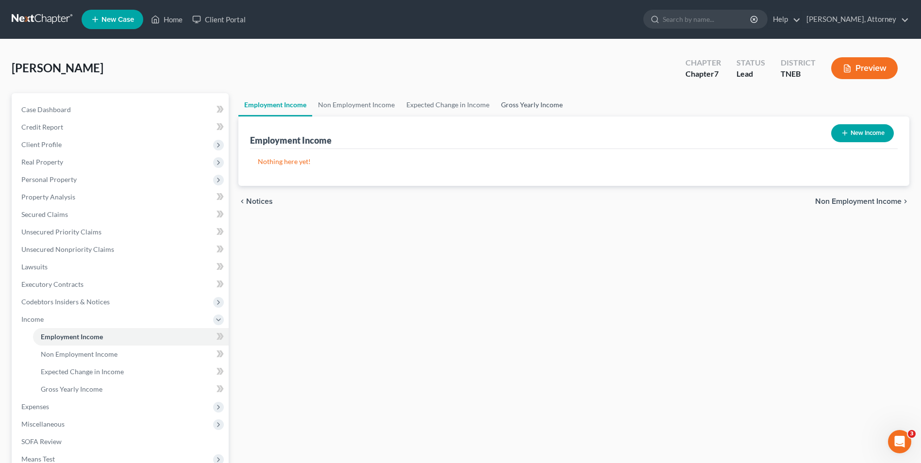
click at [531, 103] on link "Gross Yearly Income" at bounding box center [531, 104] width 73 height 23
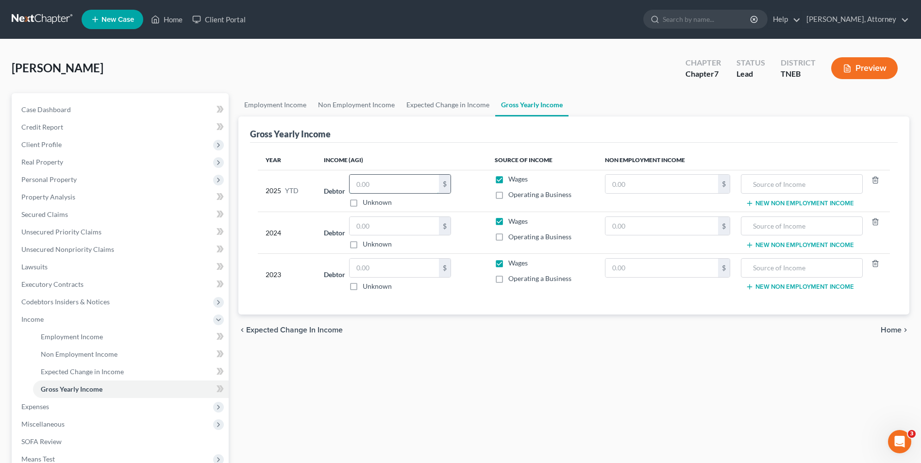
click at [403, 180] on input "text" at bounding box center [394, 184] width 89 height 18
click at [395, 224] on input "text" at bounding box center [394, 226] width 89 height 18
click at [396, 192] on input "22,506" at bounding box center [394, 184] width 89 height 18
type input "23,705.18"
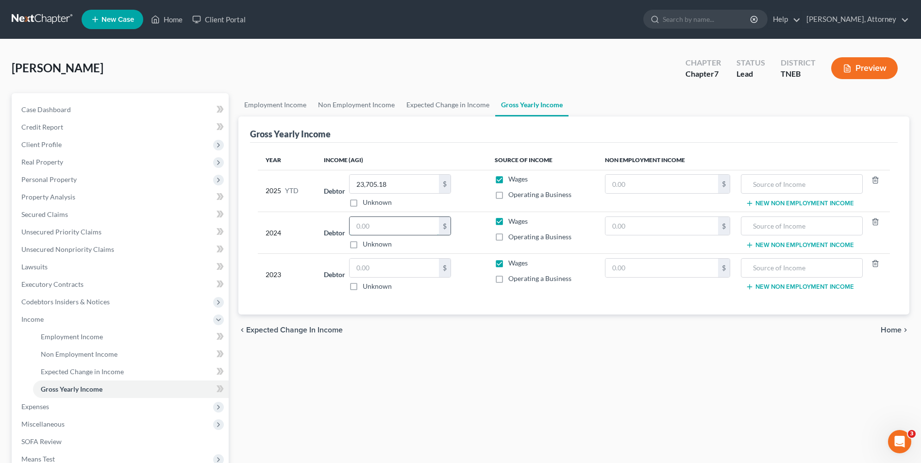
click at [372, 224] on input "text" at bounding box center [394, 226] width 89 height 18
type input "25,741"
click at [389, 270] on input "text" at bounding box center [394, 268] width 89 height 18
type input "9,192"
click at [49, 186] on span "Personal Property" at bounding box center [121, 179] width 215 height 17
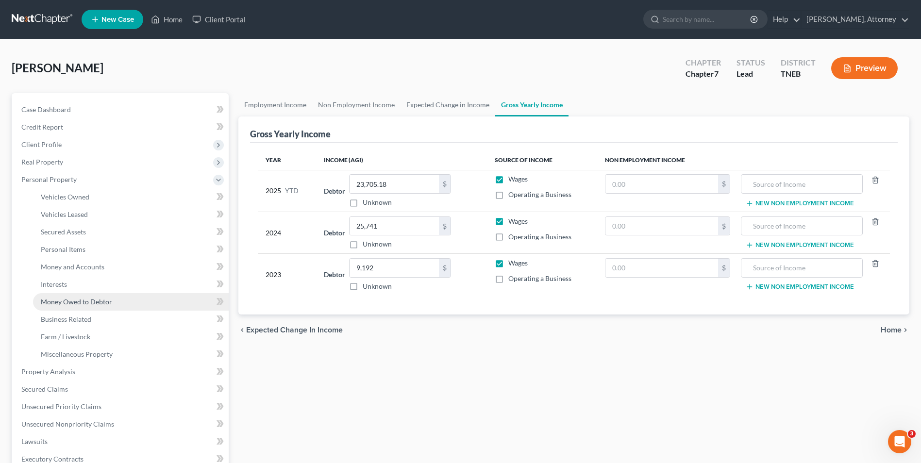
click at [70, 297] on link "Money Owed to Debtor" at bounding box center [131, 301] width 196 height 17
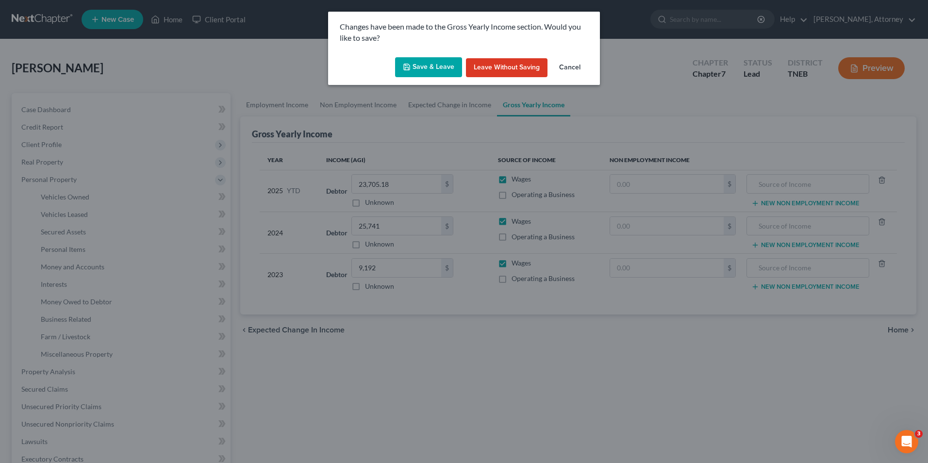
click at [410, 69] on icon "button" at bounding box center [407, 67] width 6 height 6
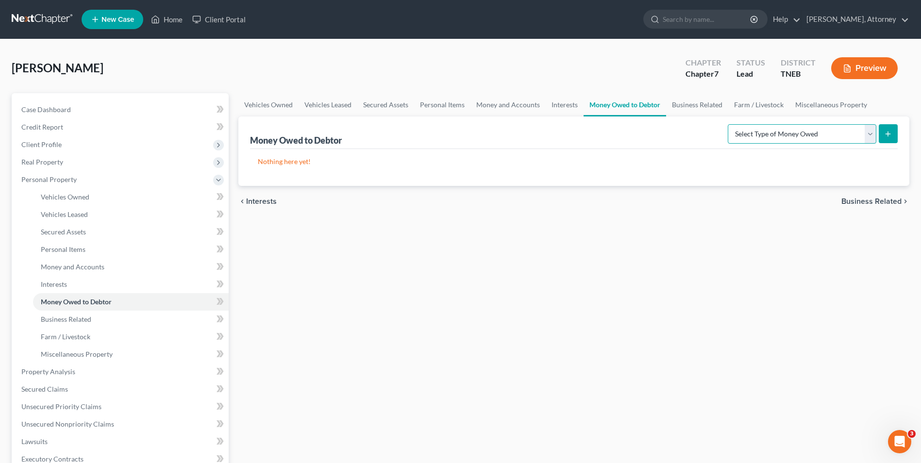
click at [761, 137] on select "Select Type of Money Owed Accounts Receivable Alimony Child Support Claims Agai…" at bounding box center [802, 133] width 149 height 19
select select "expected_tax_refund"
click at [729, 124] on select "Select Type of Money Owed Accounts Receivable Alimony Child Support Claims Agai…" at bounding box center [802, 133] width 149 height 19
click at [888, 141] on button "submit" at bounding box center [888, 133] width 19 height 19
select select "0"
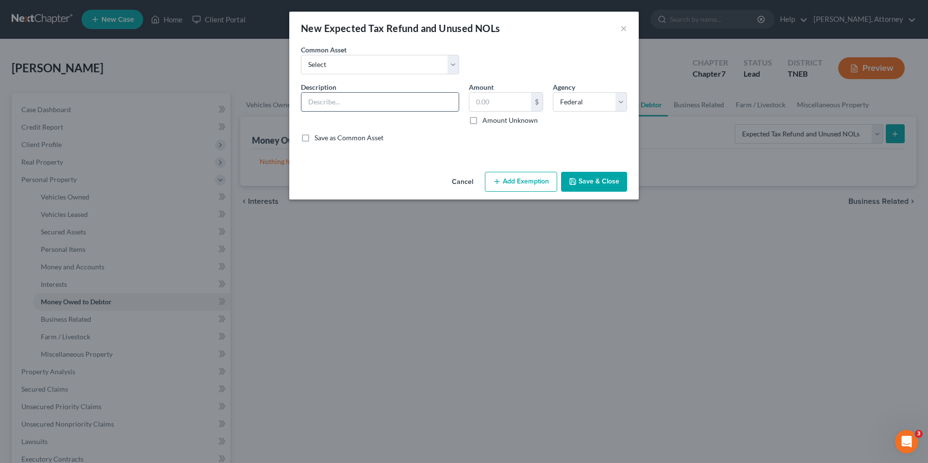
click at [412, 99] on input "text" at bounding box center [380, 102] width 157 height 18
type input "2025 Federal Tax Refund"
click at [508, 105] on input "text" at bounding box center [501, 102] width 62 height 18
type input "5,000"
click at [522, 187] on button "Add Exemption" at bounding box center [521, 182] width 72 height 20
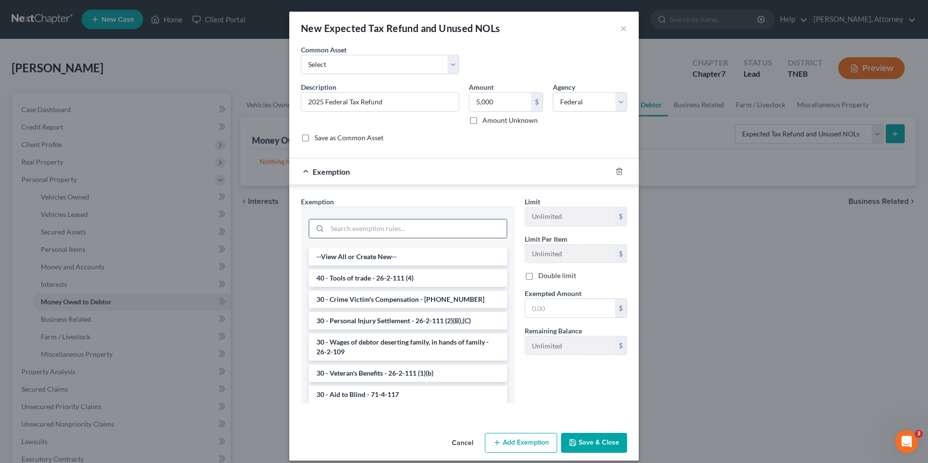
click at [378, 235] on input "search" at bounding box center [417, 228] width 180 height 18
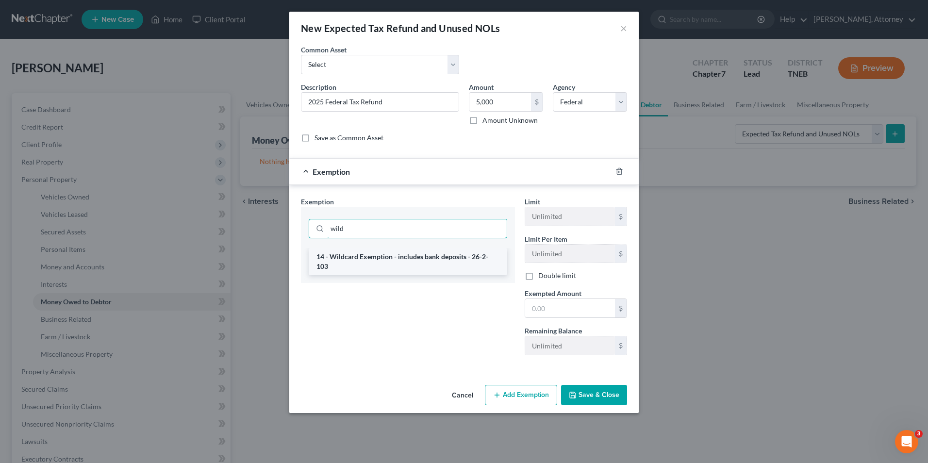
type input "wild"
click at [380, 253] on li "14 - Wildcard Exemption - includes bank deposits - 26-2-103" at bounding box center [408, 261] width 199 height 27
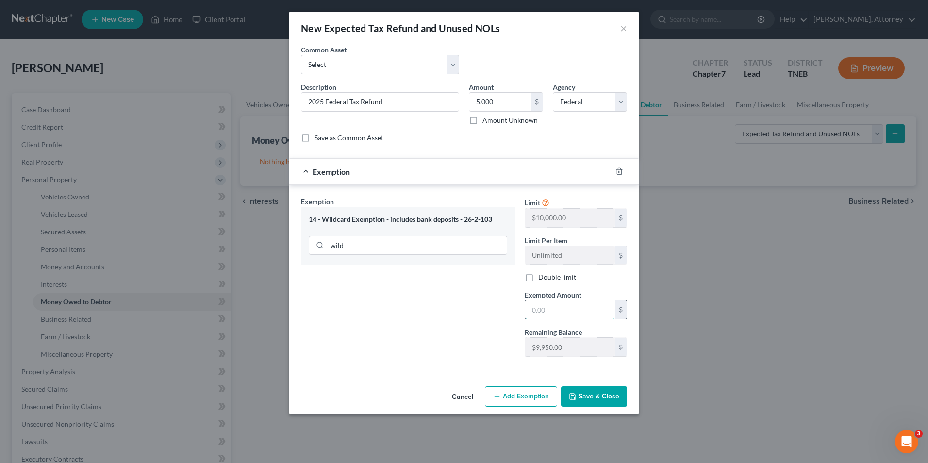
click at [539, 306] on input "text" at bounding box center [570, 310] width 90 height 18
type input "5,000"
click at [588, 395] on button "Save & Close" at bounding box center [594, 397] width 66 height 20
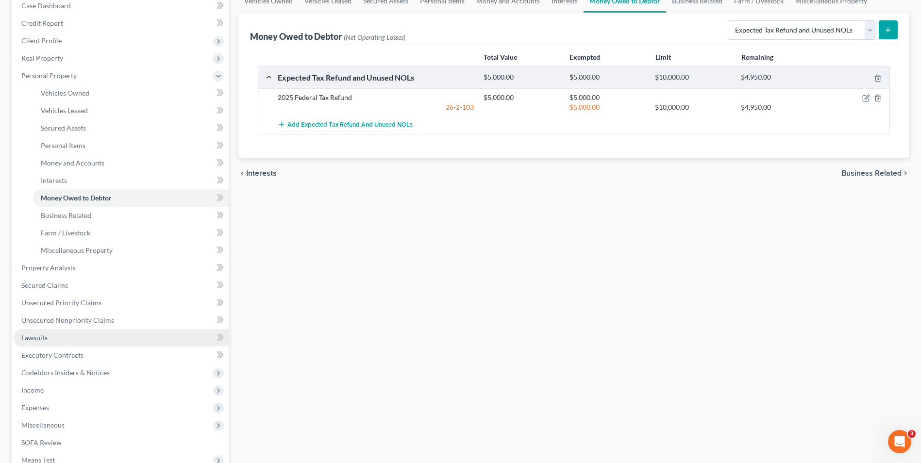
scroll to position [136, 0]
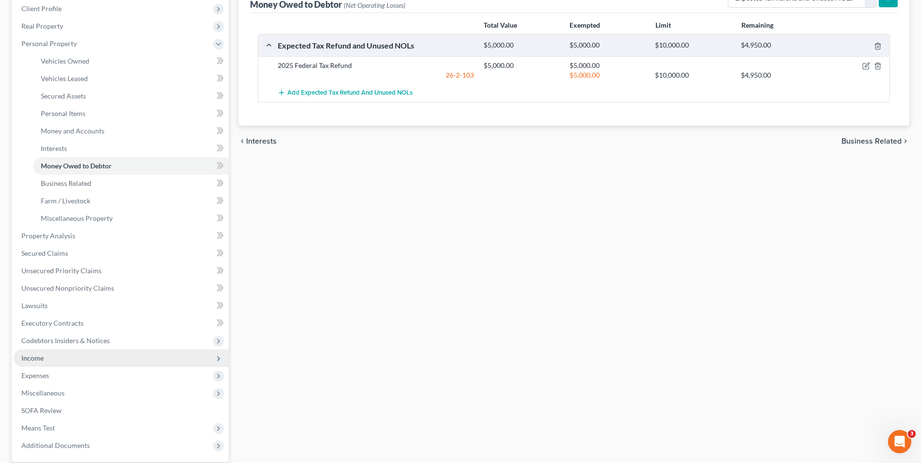
click at [36, 360] on span "Income" at bounding box center [32, 358] width 22 height 8
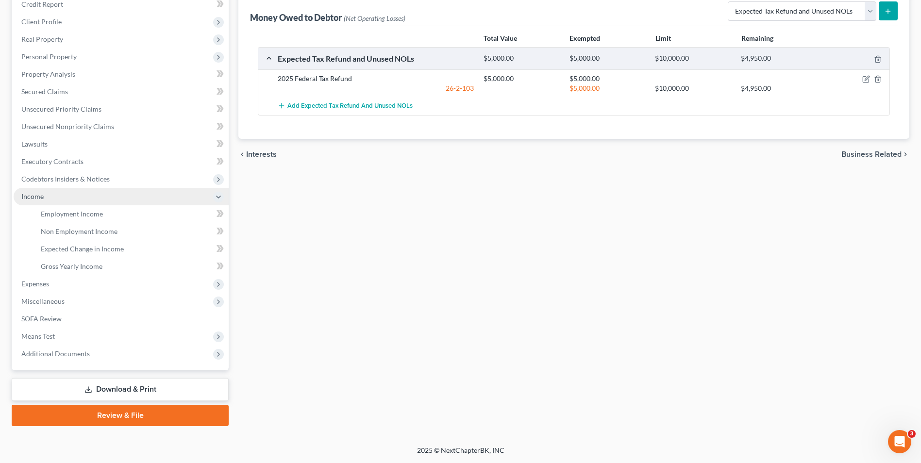
scroll to position [123, 0]
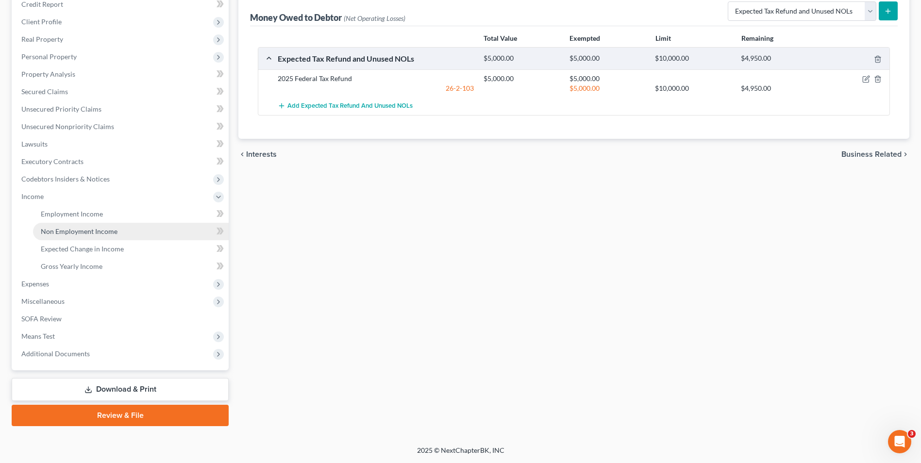
click at [80, 231] on span "Non Employment Income" at bounding box center [79, 231] width 77 height 8
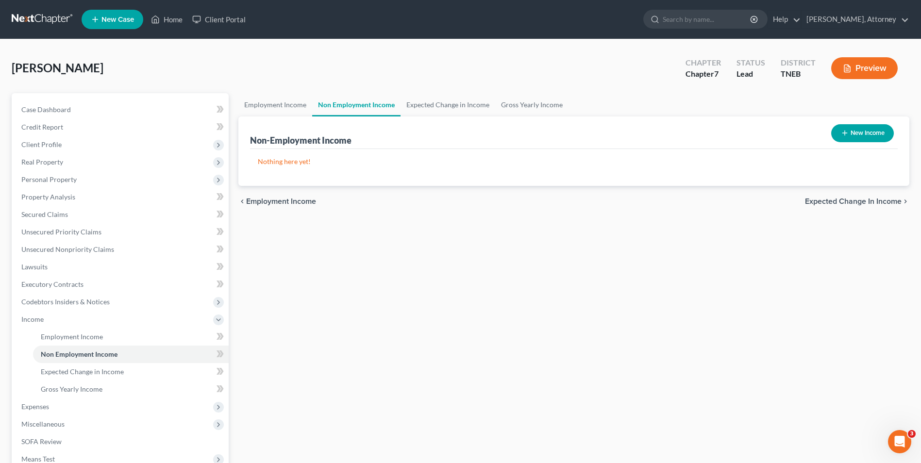
click at [847, 129] on icon "button" at bounding box center [845, 133] width 8 height 8
select select "0"
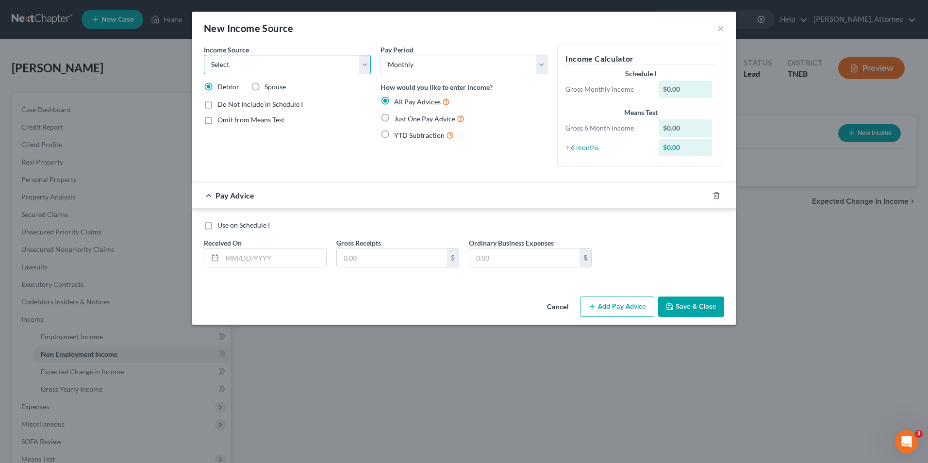
click at [304, 70] on select "Select Unemployment Disability (from employer) Pension Retirement Social Securi…" at bounding box center [287, 64] width 167 height 19
select select "5"
click at [204, 55] on select "Select Unemployment Disability (from employer) Pension Retirement Social Securi…" at bounding box center [287, 64] width 167 height 19
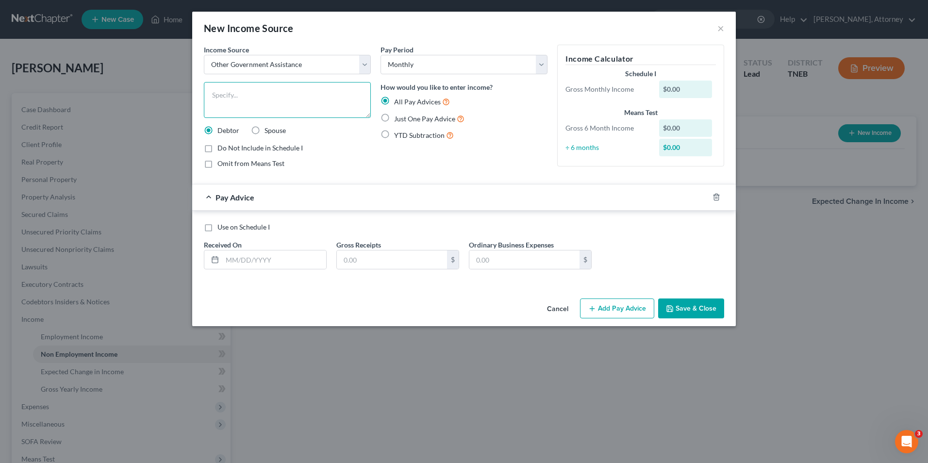
click at [257, 109] on textarea at bounding box center [287, 100] width 167 height 36
type textarea "Food Stamps"
click at [394, 118] on label "Just One Pay Advice" at bounding box center [429, 118] width 70 height 11
click at [398, 118] on input "Just One Pay Advice" at bounding box center [401, 116] width 6 height 6
radio input "true"
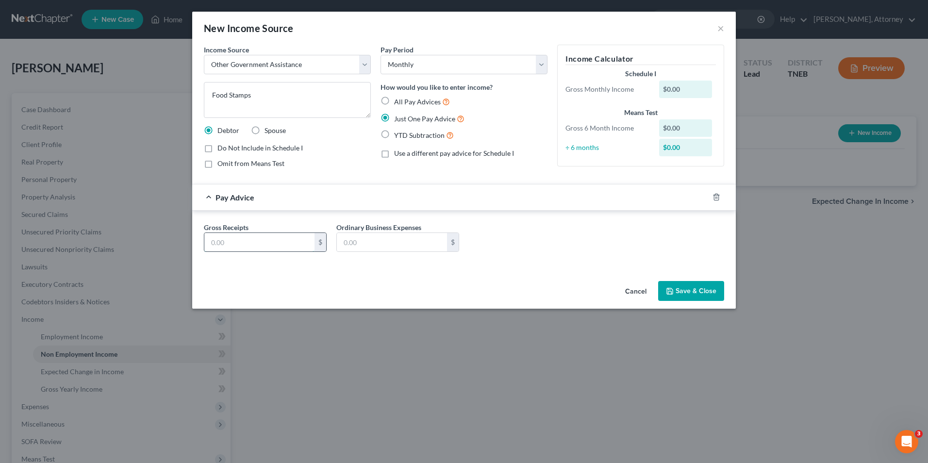
click at [280, 246] on input "text" at bounding box center [259, 242] width 110 height 18
type input "533"
click at [702, 284] on button "Save & Close" at bounding box center [691, 291] width 66 height 20
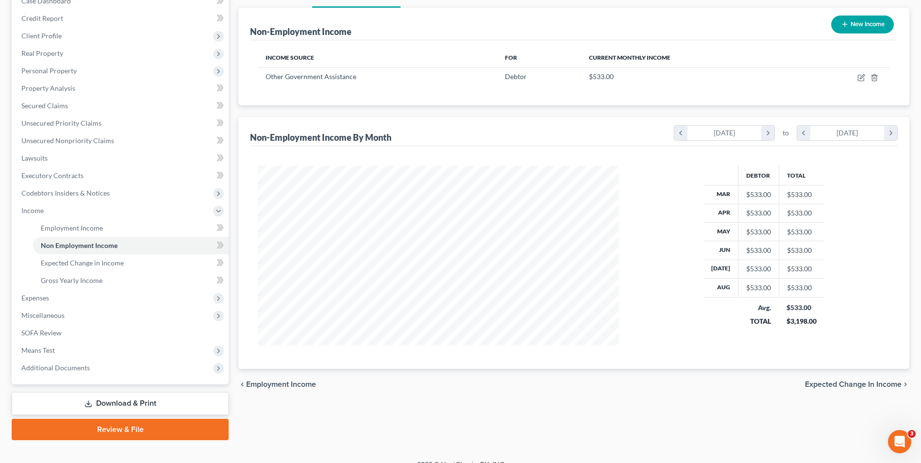
scroll to position [123, 0]
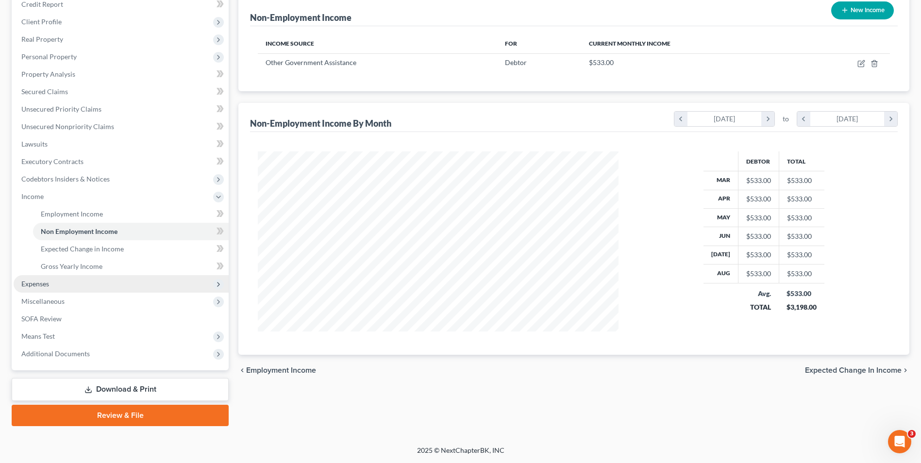
click at [35, 284] on span "Expenses" at bounding box center [35, 284] width 28 height 8
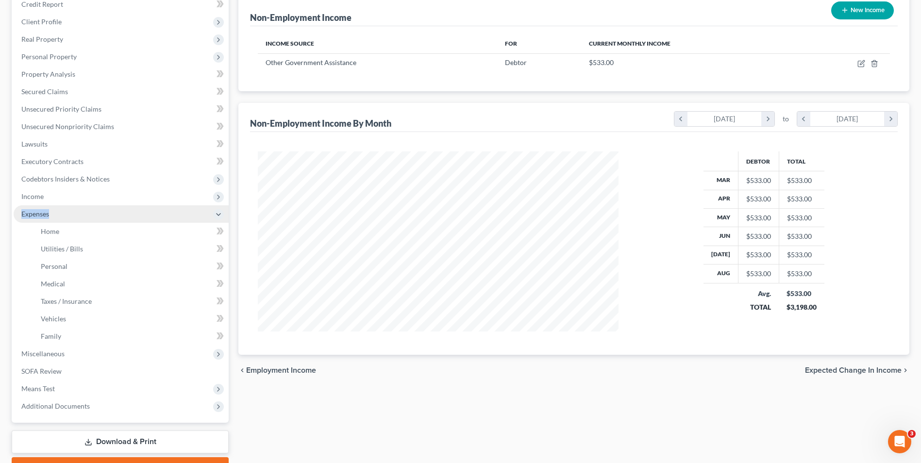
click at [35, 284] on li "Expenses Home Utilities / Bills Personal Medical" at bounding box center [121, 275] width 215 height 140
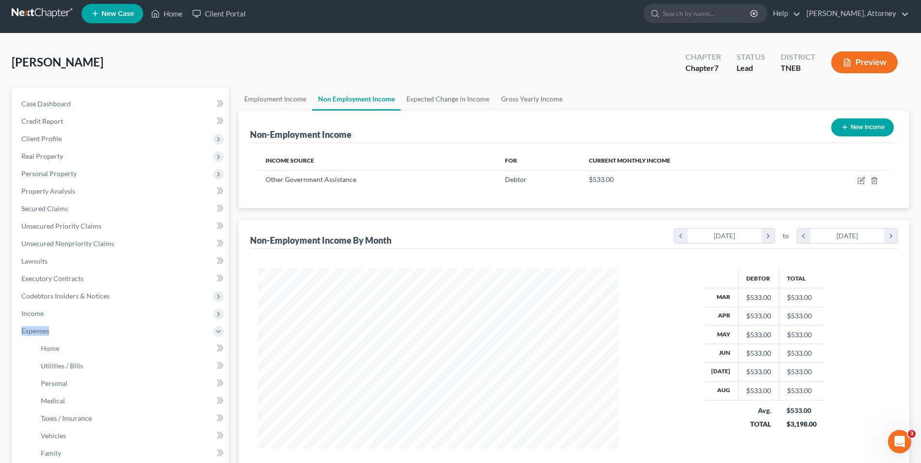
scroll to position [0, 0]
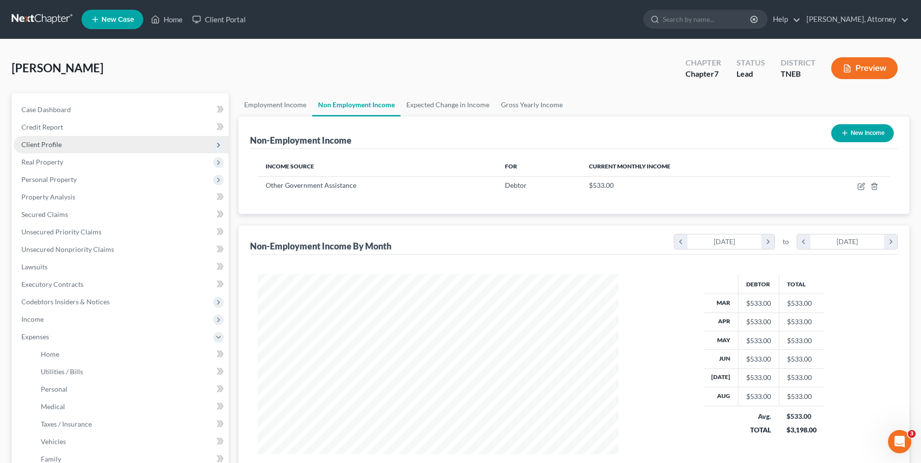
click at [43, 147] on span "Client Profile" at bounding box center [41, 144] width 40 height 8
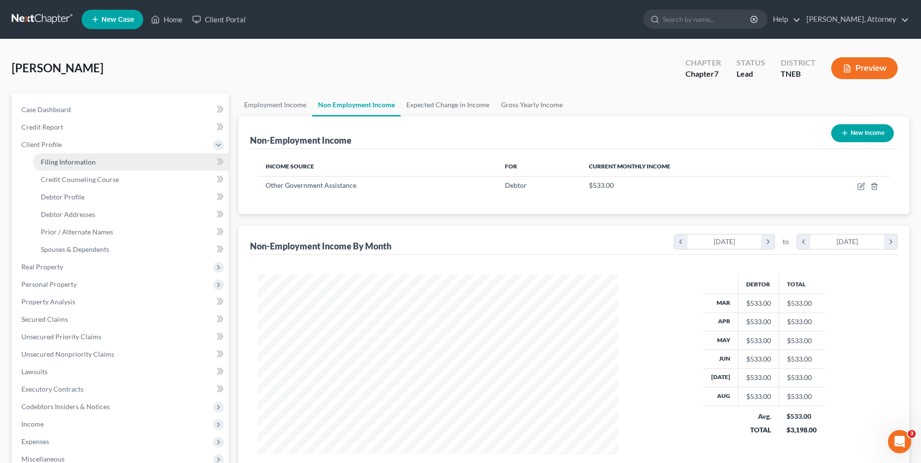
click at [49, 160] on span "Filing Information" at bounding box center [68, 162] width 55 height 8
select select "1"
select select "0"
select select "74"
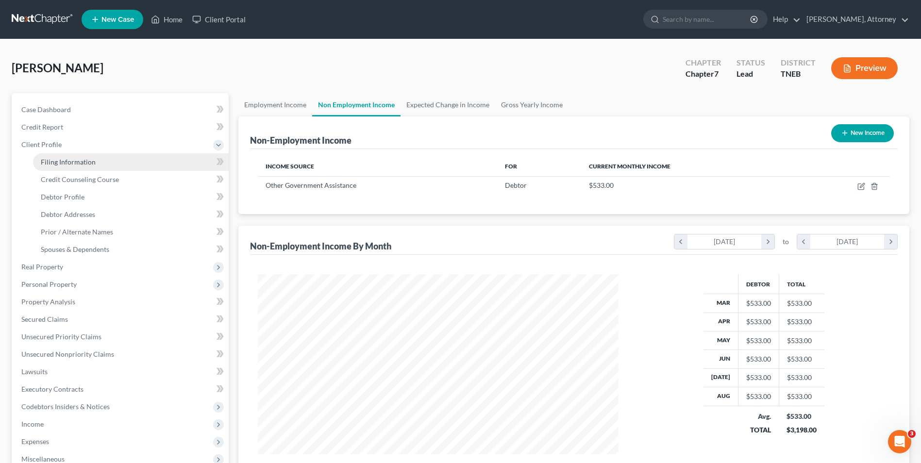
select select "0"
select select "44"
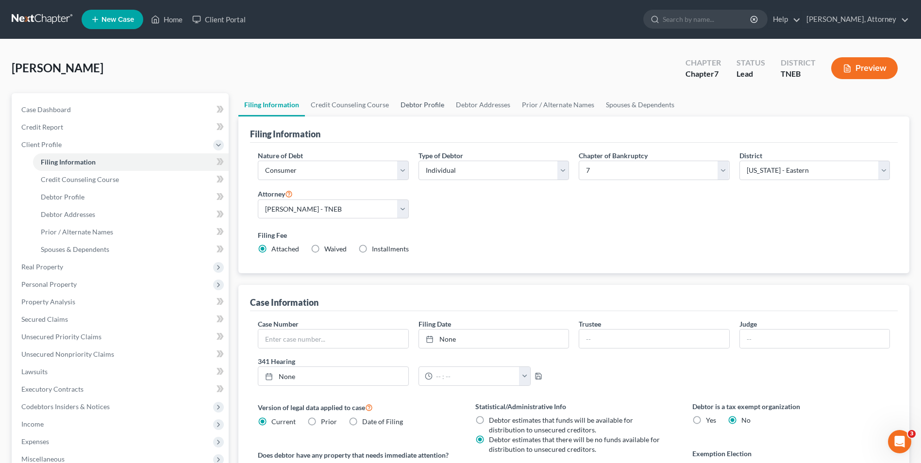
click at [412, 105] on link "Debtor Profile" at bounding box center [422, 104] width 55 height 23
select select "0"
select select "1"
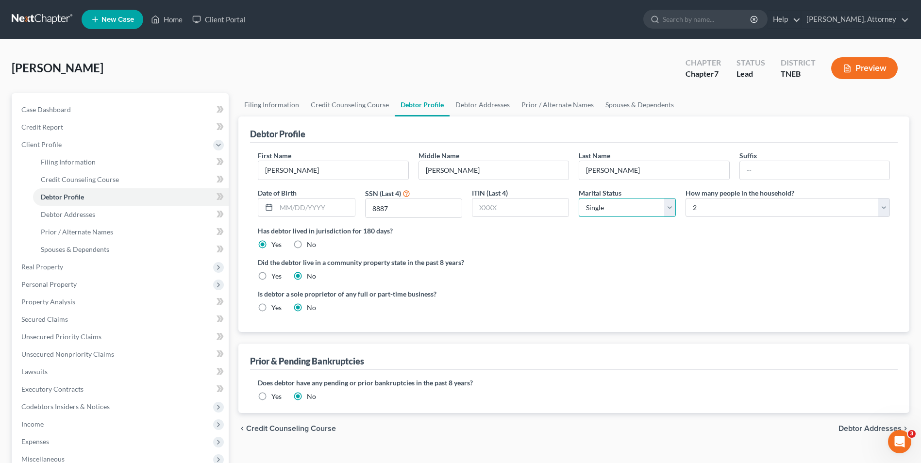
click at [606, 198] on select "Select Single Married Separated Divorced Widowed" at bounding box center [627, 207] width 97 height 19
select select "2"
click at [579, 198] on select "Select Single Married Separated Divorced Widowed" at bounding box center [627, 207] width 97 height 19
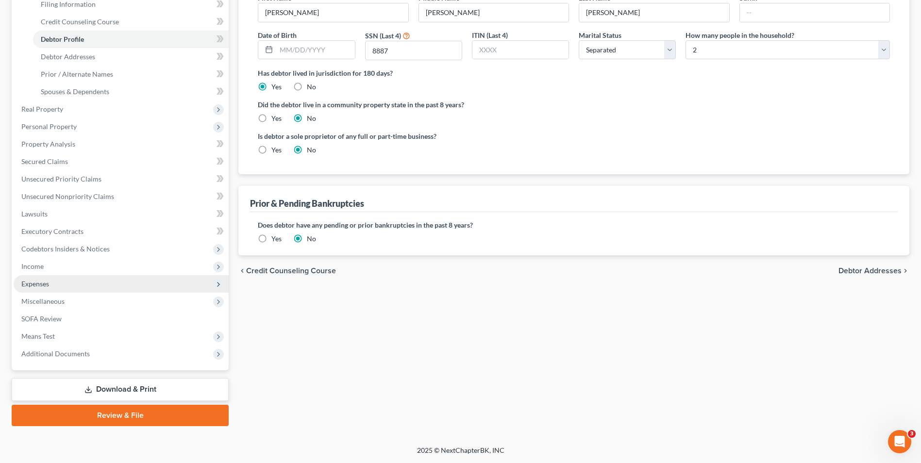
click at [46, 277] on span "Expenses" at bounding box center [121, 283] width 215 height 17
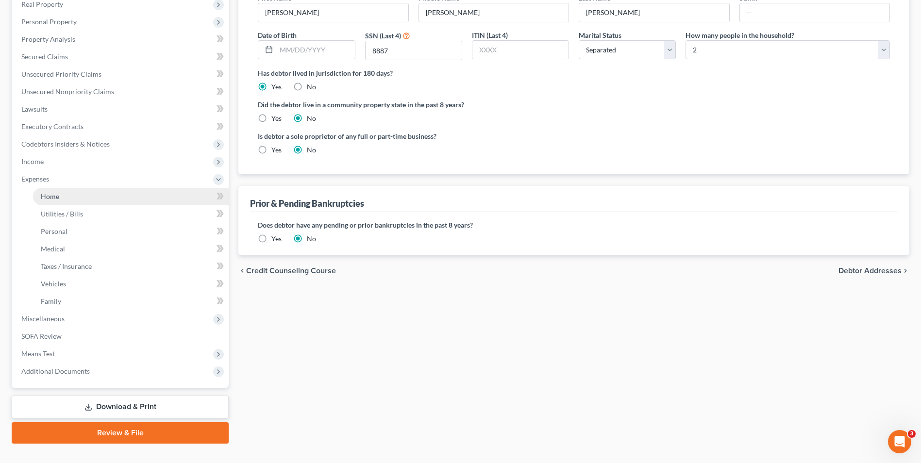
click at [51, 192] on span "Home" at bounding box center [50, 196] width 18 height 8
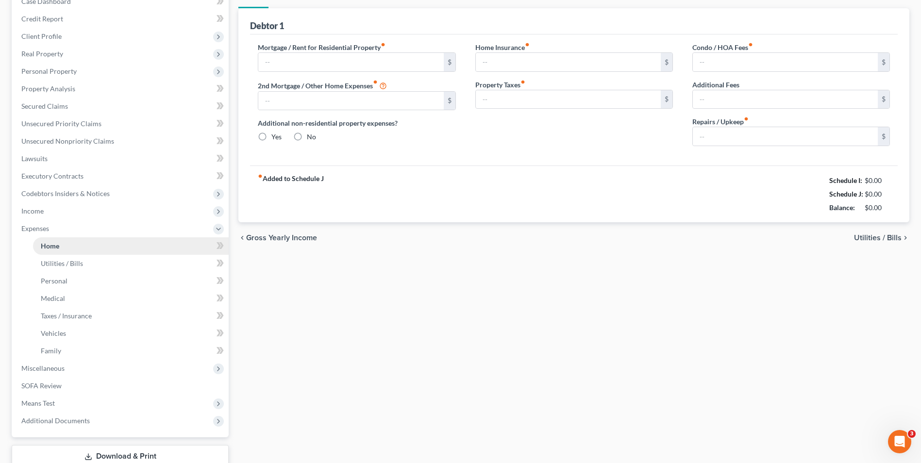
type input "0.00"
radio input "true"
type input "0.00"
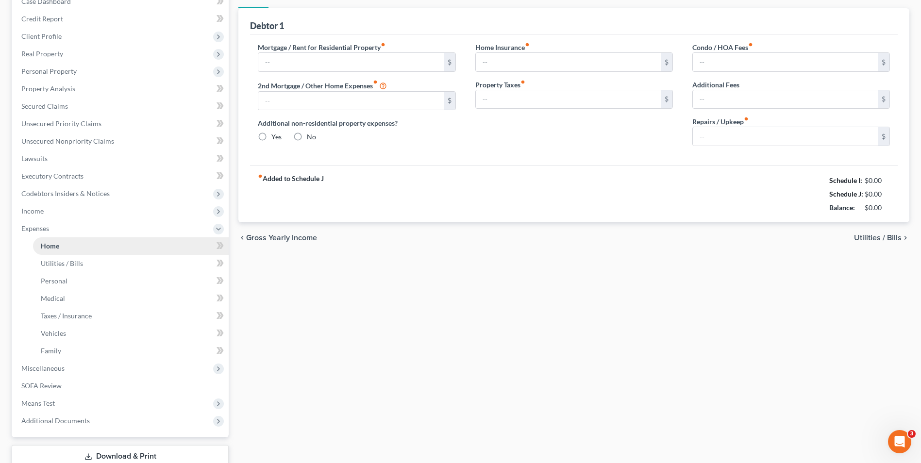
type input "0.00"
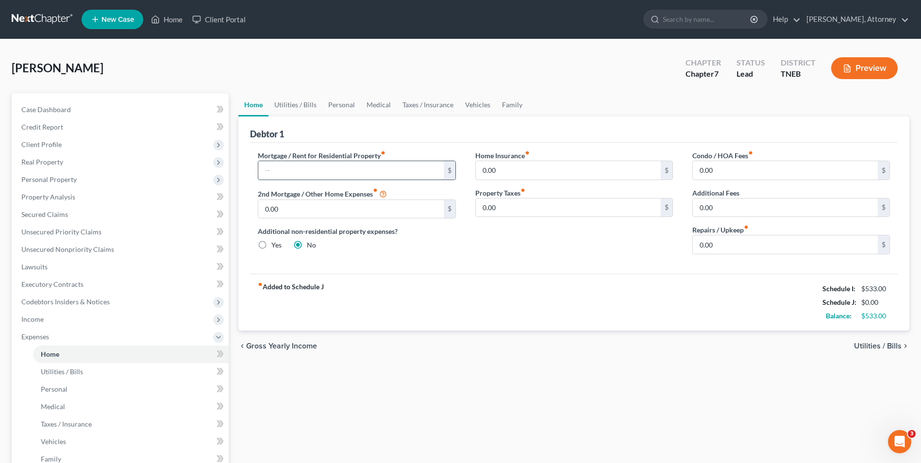
click at [290, 168] on input "text" at bounding box center [350, 170] width 185 height 18
type input "1,000"
click at [298, 106] on link "Utilities / Bills" at bounding box center [296, 104] width 54 height 23
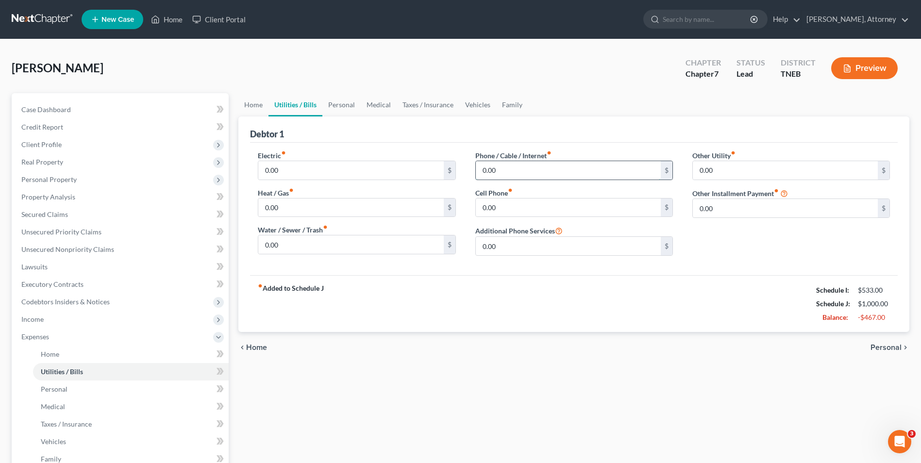
click at [496, 171] on input "0.00" at bounding box center [568, 170] width 185 height 18
type input "225"
click at [357, 102] on link "Personal" at bounding box center [341, 104] width 38 height 23
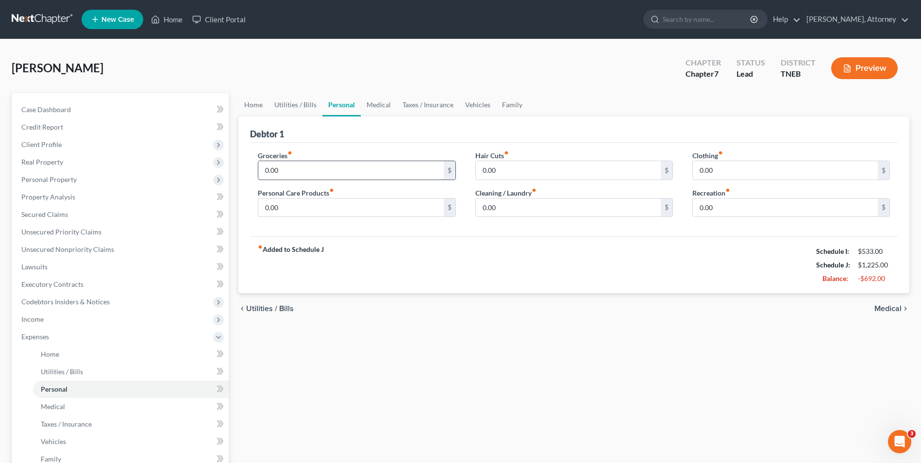
click at [288, 173] on input "0.00" at bounding box center [350, 170] width 185 height 18
type input "533"
type input "25"
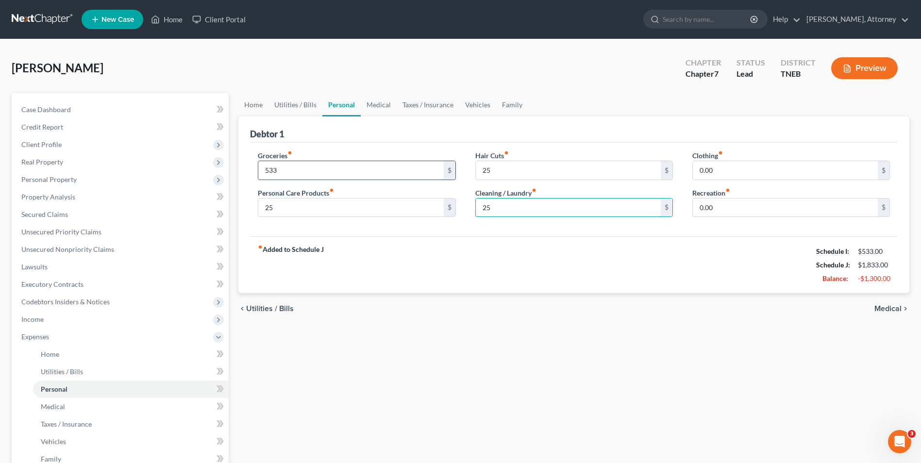
type input "25"
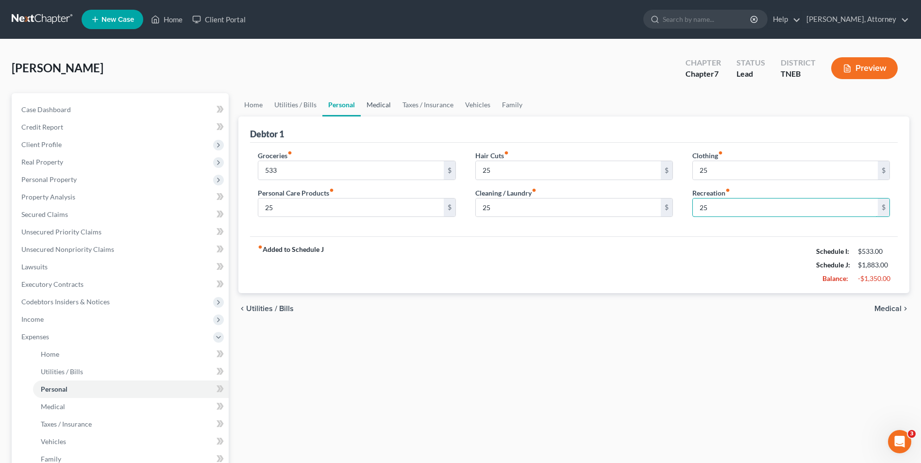
type input "25"
click at [368, 106] on link "Medical" at bounding box center [379, 104] width 36 height 23
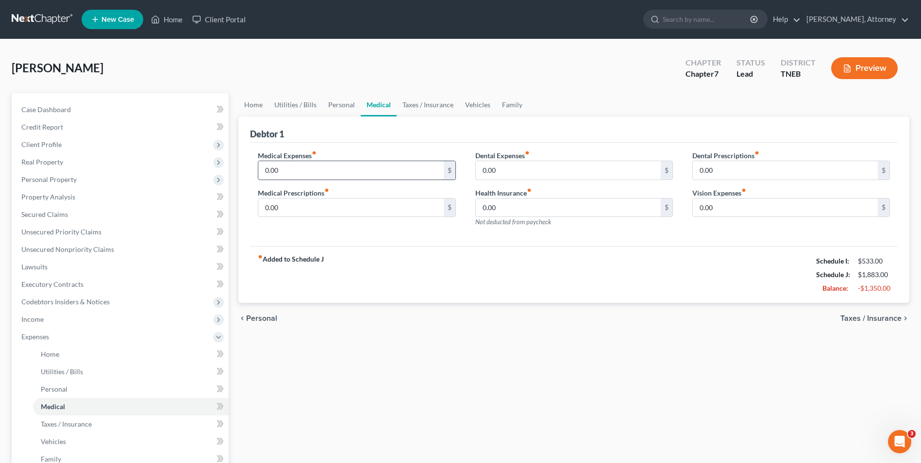
click at [299, 167] on input "0.00" at bounding box center [350, 170] width 185 height 18
type input "25"
click at [475, 107] on link "Vehicles" at bounding box center [477, 104] width 37 height 23
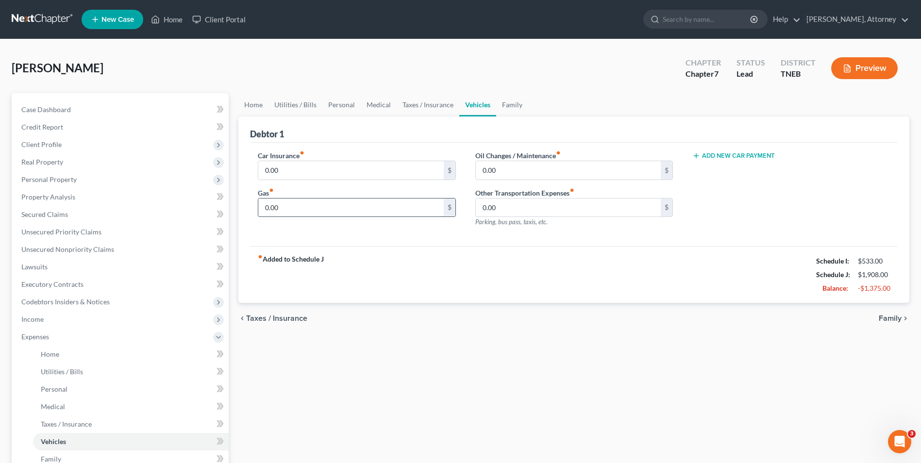
click at [314, 208] on input "0.00" at bounding box center [350, 208] width 185 height 18
click at [402, 338] on div "Home Utilities / Bills Personal Medical Taxes / Insurance Vehicles Family Debto…" at bounding box center [574, 347] width 681 height 508
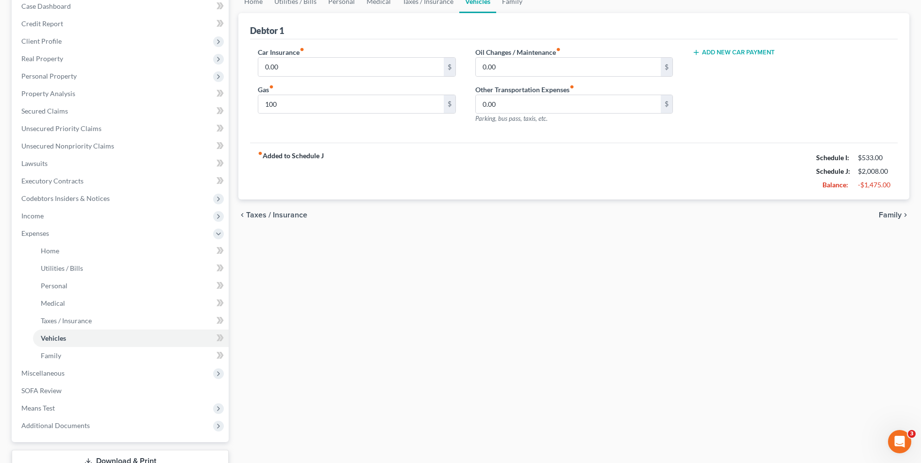
scroll to position [117, 0]
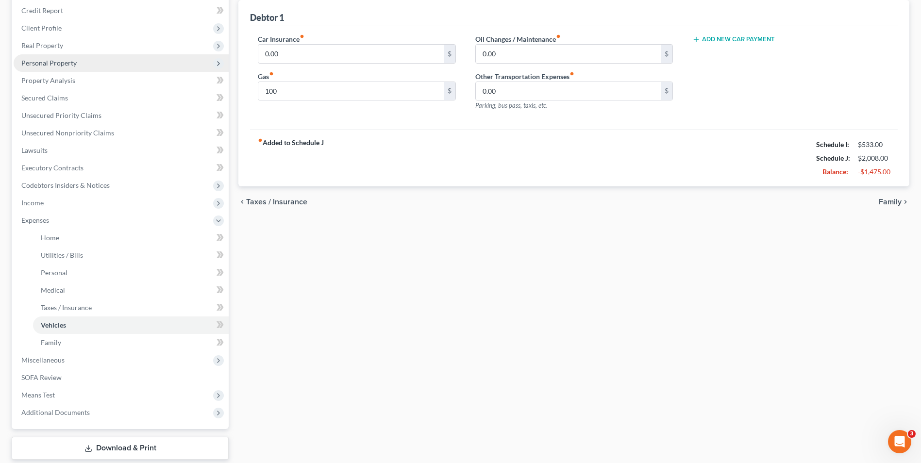
click at [63, 62] on span "Personal Property" at bounding box center [48, 63] width 55 height 8
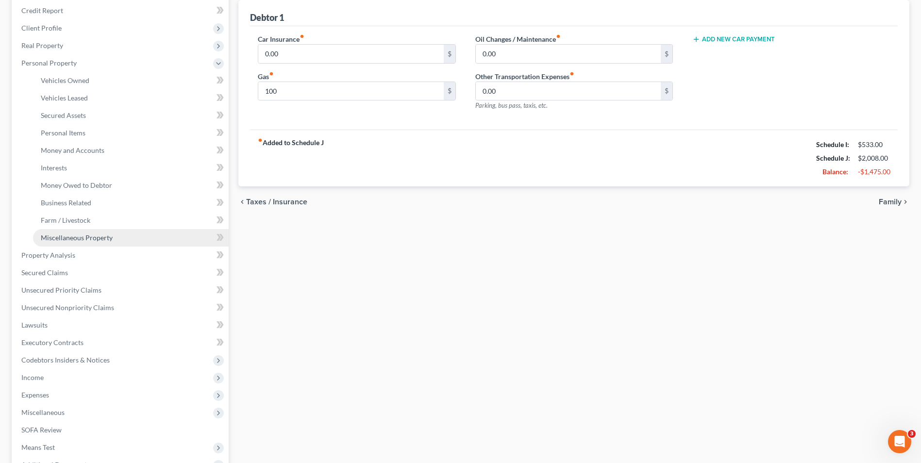
click at [78, 235] on span "Miscellaneous Property" at bounding box center [77, 238] width 72 height 8
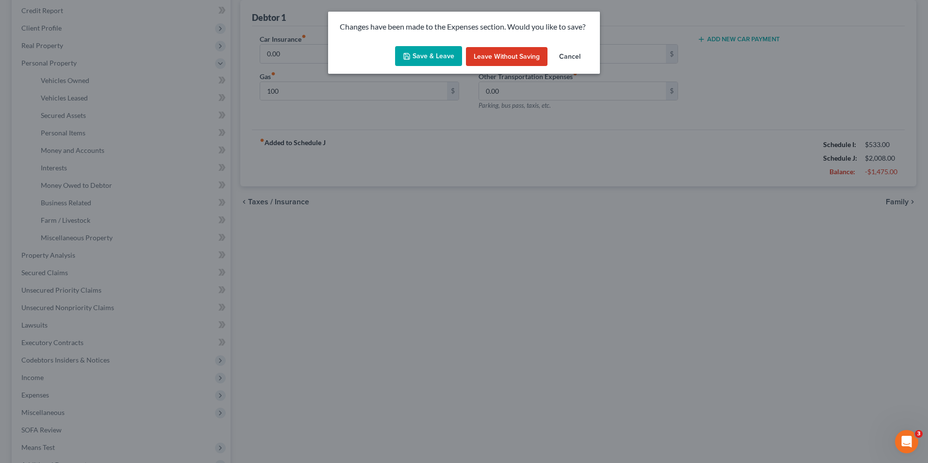
click at [421, 51] on button "Save & Leave" at bounding box center [428, 56] width 67 height 20
type input "100.00"
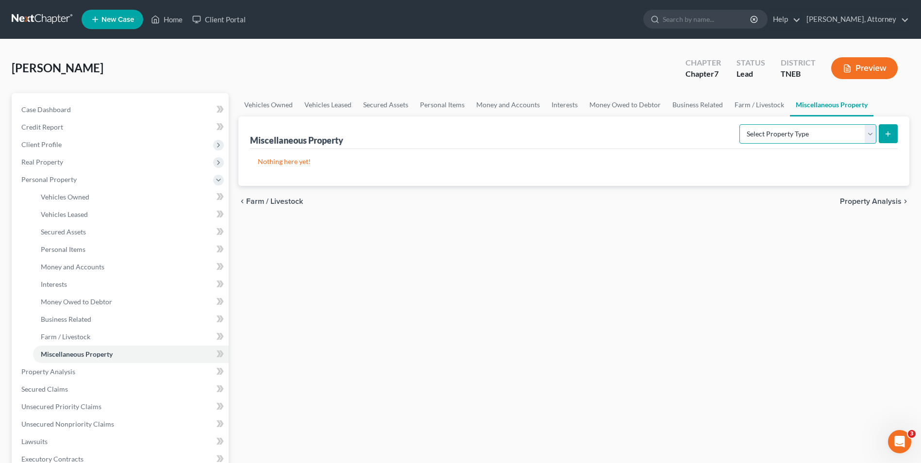
click at [769, 135] on select "Select Property Type Assigned for Creditor Benefit [DATE] Holding for Another N…" at bounding box center [808, 133] width 137 height 19
select select "transferred"
click at [740, 124] on select "Select Property Type Assigned for Creditor Benefit [DATE] Holding for Another N…" at bounding box center [808, 133] width 137 height 19
click at [893, 134] on button "submit" at bounding box center [888, 133] width 19 height 19
select select "Ordinary ([DATE])"
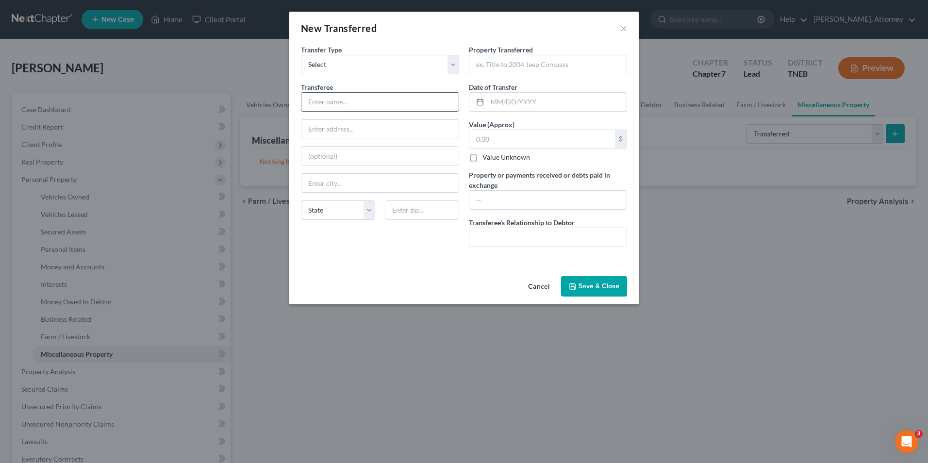
click at [367, 104] on input "text" at bounding box center [380, 102] width 157 height 18
type input "Junk yard"
click at [525, 65] on input "text" at bounding box center [548, 64] width 157 height 18
type input "2015 Chevrolet Cruze"
click at [518, 104] on input "text" at bounding box center [557, 102] width 139 height 18
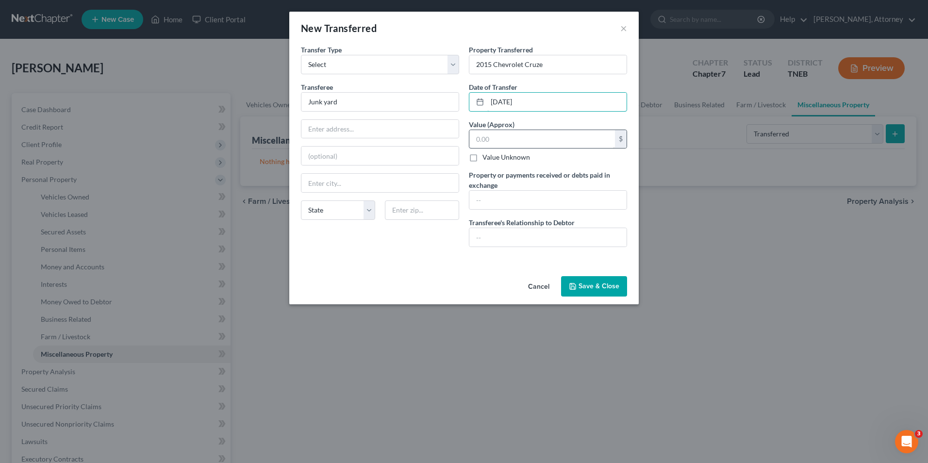
type input "[DATE]"
click at [485, 146] on input "text" at bounding box center [543, 139] width 146 height 18
type input "400"
click at [482, 199] on input "text" at bounding box center [548, 200] width 157 height 18
type input "400"
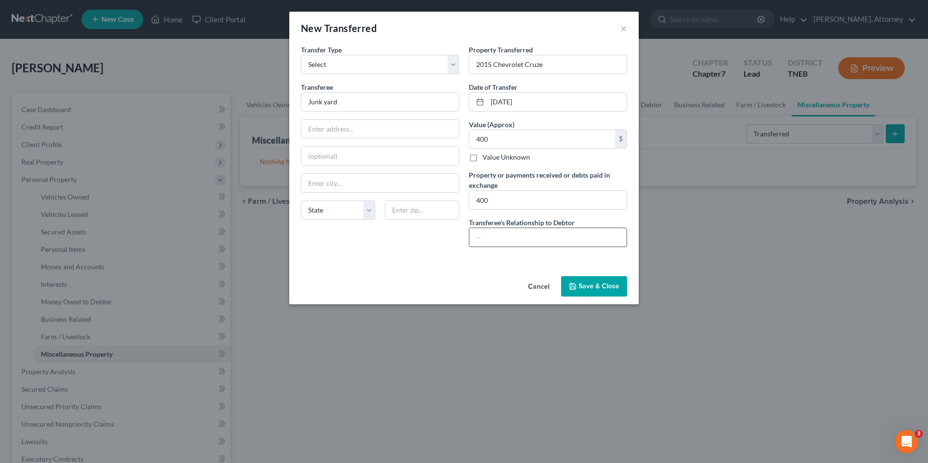
click at [488, 235] on input "text" at bounding box center [548, 237] width 157 height 18
type input "unrelated"
click at [597, 288] on button "Save & Close" at bounding box center [594, 286] width 66 height 20
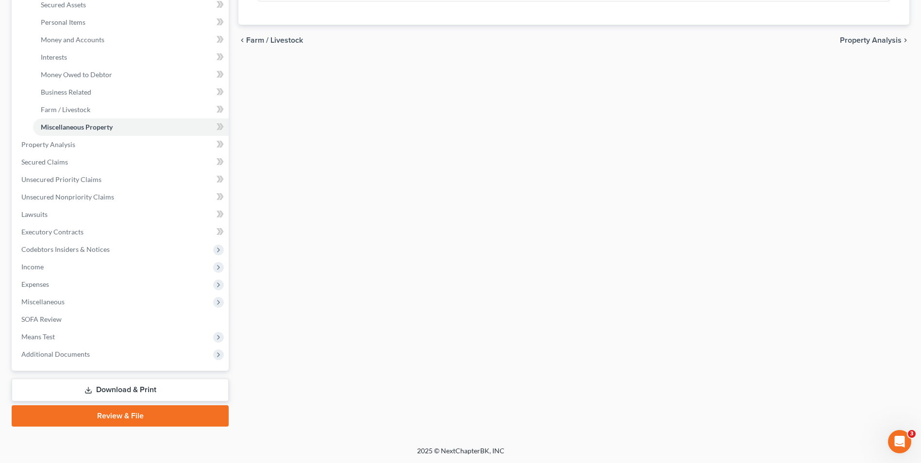
scroll to position [228, 0]
click at [47, 301] on span "Miscellaneous" at bounding box center [42, 301] width 43 height 8
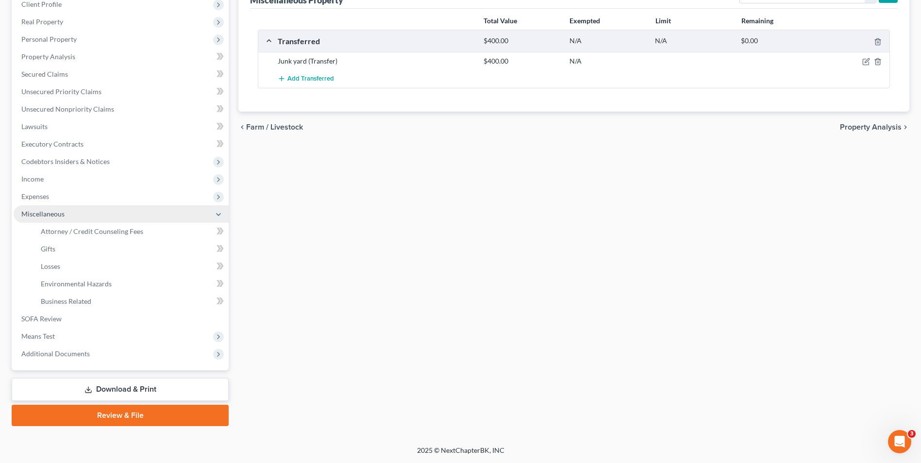
scroll to position [140, 0]
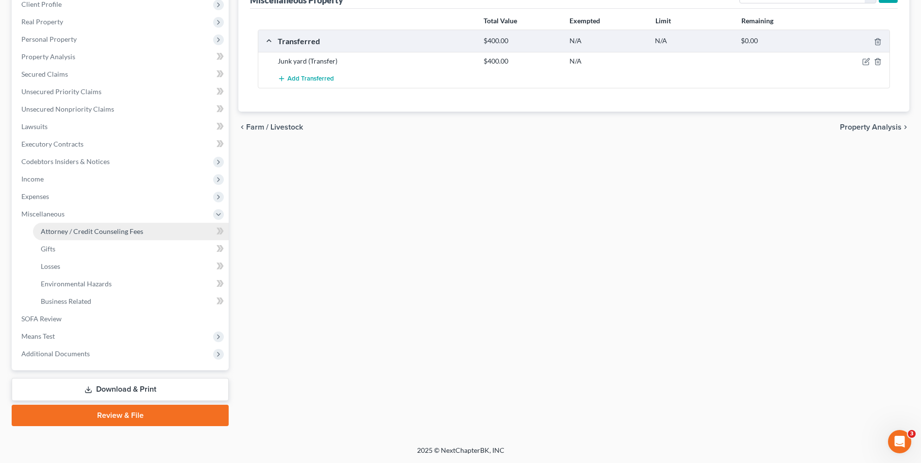
click at [97, 224] on link "Attorney / Credit Counseling Fees" at bounding box center [131, 231] width 196 height 17
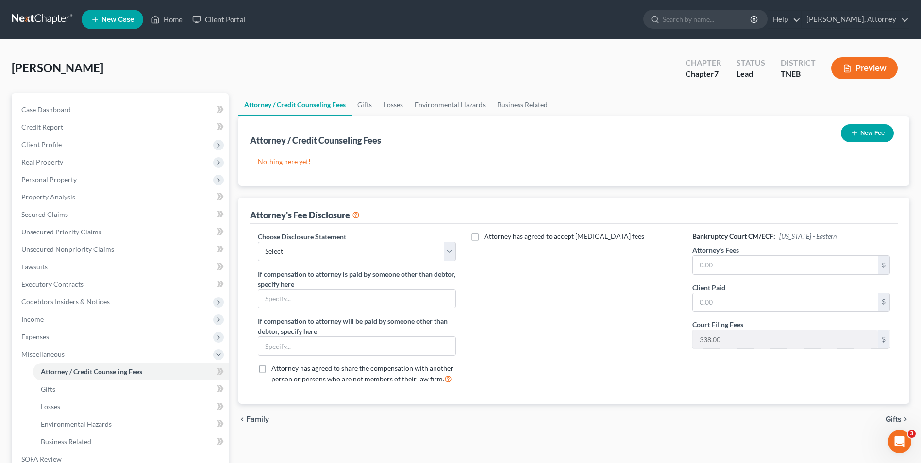
click at [859, 124] on button "New Fee" at bounding box center [867, 133] width 53 height 18
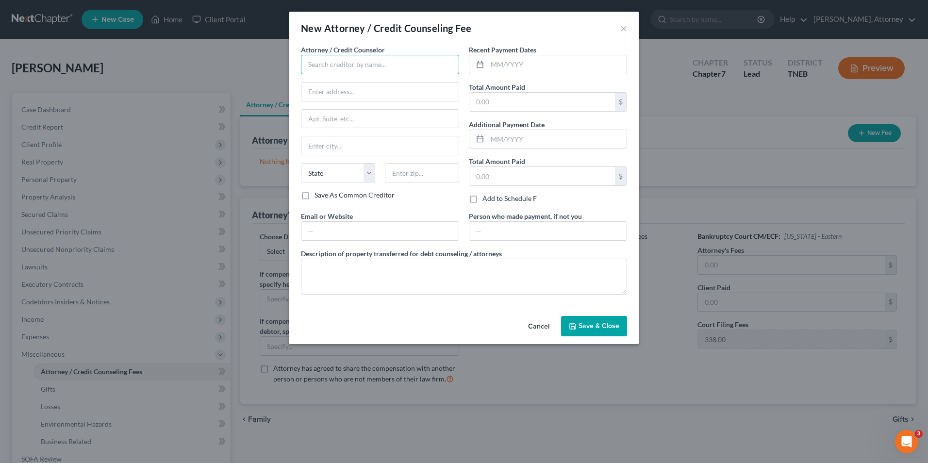
click at [380, 70] on input "text" at bounding box center [380, 64] width 158 height 19
type input "[PERSON_NAME]"
type input "[STREET_ADDRESS]\"
type input "[GEOGRAPHIC_DATA]"
type input "37917"
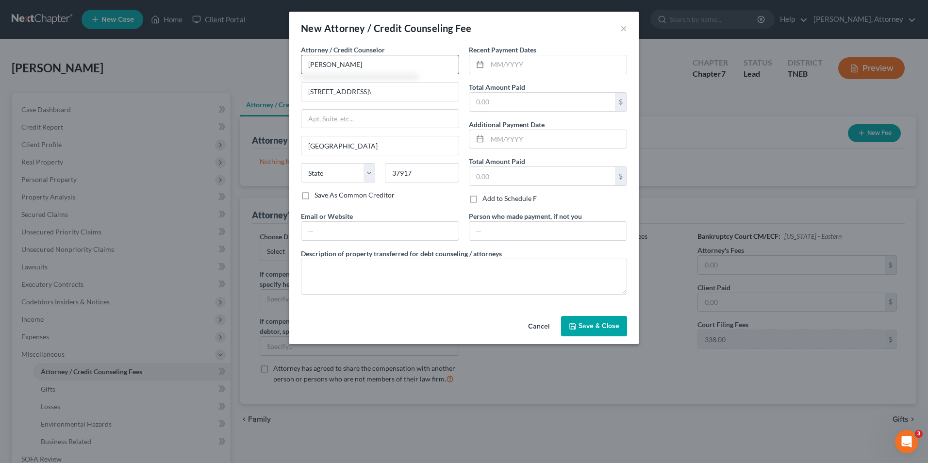
type input "[EMAIL_ADDRESS][DOMAIN_NAME]"
select select "44"
click at [522, 65] on input "text" at bounding box center [557, 64] width 139 height 18
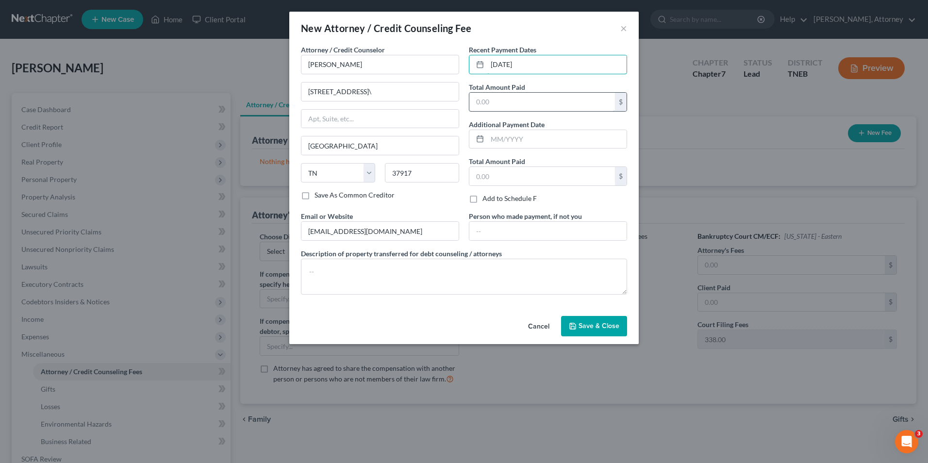
type input "[DATE]"
click at [498, 107] on input "text" at bounding box center [543, 102] width 146 height 18
type input "850.00"
click at [596, 326] on span "Save & Close" at bounding box center [599, 326] width 41 height 8
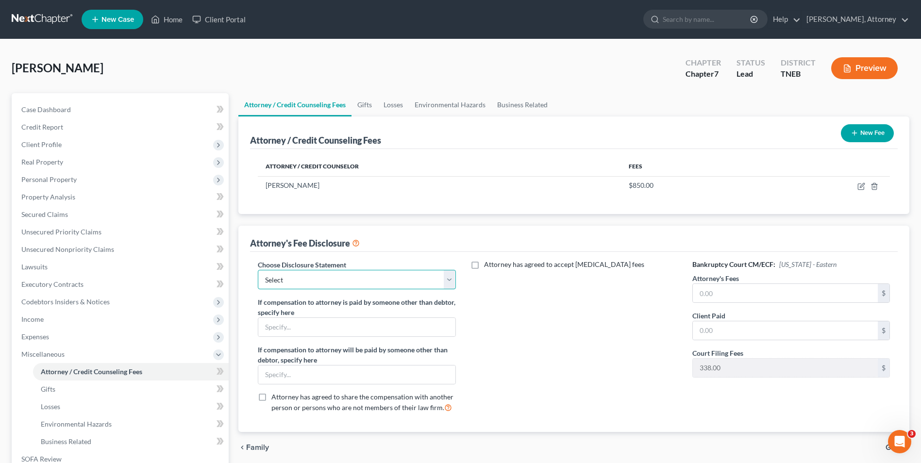
click at [351, 277] on select "Select Attorney Disclosure" at bounding box center [357, 279] width 198 height 19
select select "0"
click at [258, 270] on select "Select Attorney Disclosure" at bounding box center [357, 279] width 198 height 19
click at [720, 295] on input "text" at bounding box center [785, 293] width 185 height 18
type input "850.00"
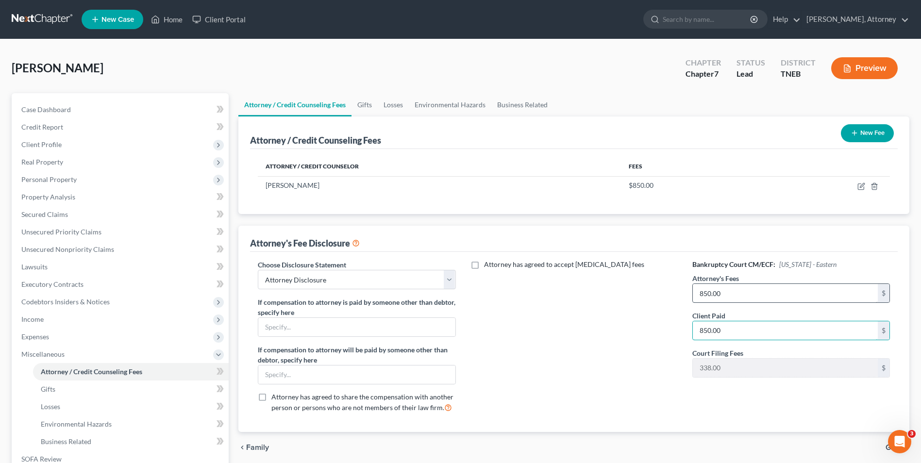
type input "850.00"
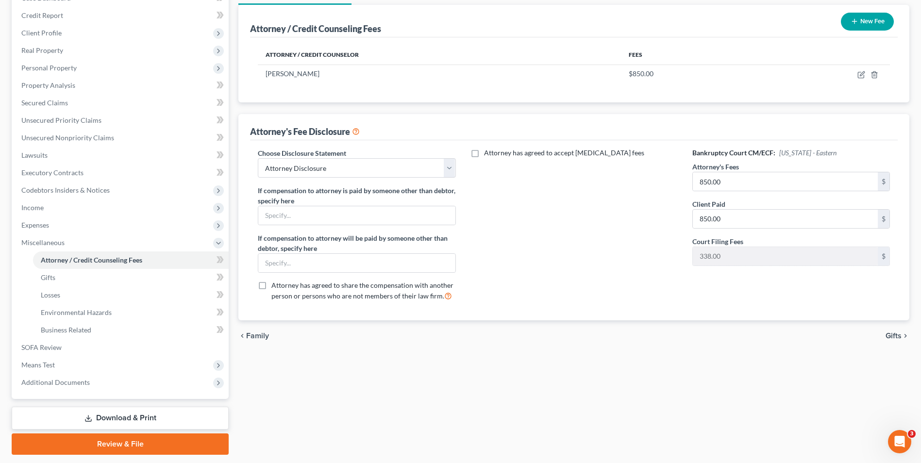
scroll to position [140, 0]
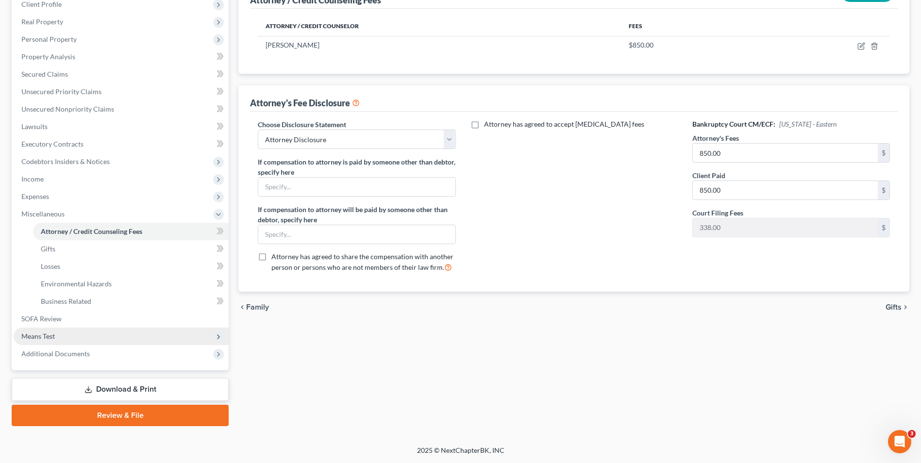
click at [38, 331] on span "Means Test" at bounding box center [121, 336] width 215 height 17
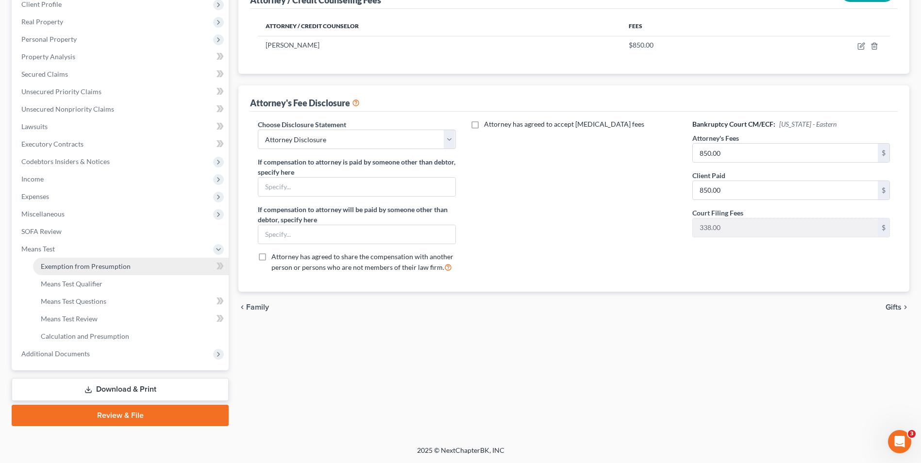
click at [86, 271] on link "Exemption from Presumption" at bounding box center [131, 266] width 196 height 17
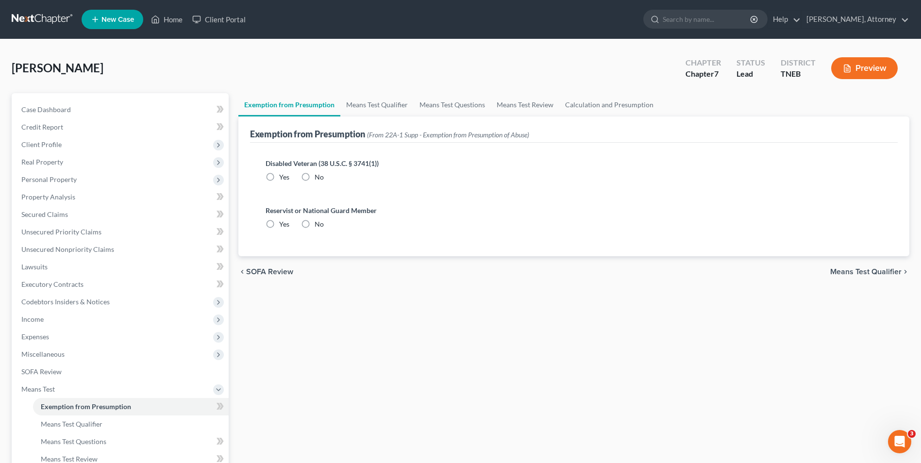
click at [315, 177] on label "No" at bounding box center [319, 177] width 9 height 10
click at [319, 177] on input "No" at bounding box center [322, 175] width 6 height 6
radio input "true"
click at [315, 222] on label "No" at bounding box center [319, 224] width 9 height 10
click at [319, 222] on input "No" at bounding box center [322, 222] width 6 height 6
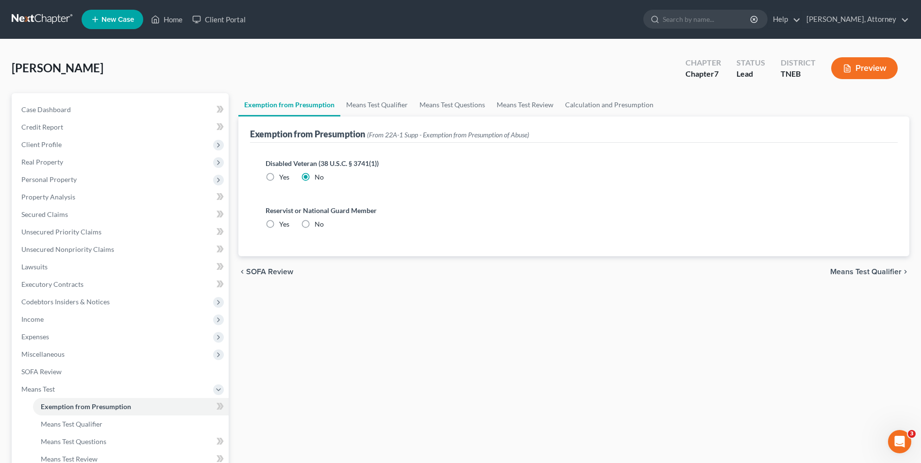
radio input "true"
click at [374, 100] on link "Means Test Qualifier" at bounding box center [376, 104] width 73 height 23
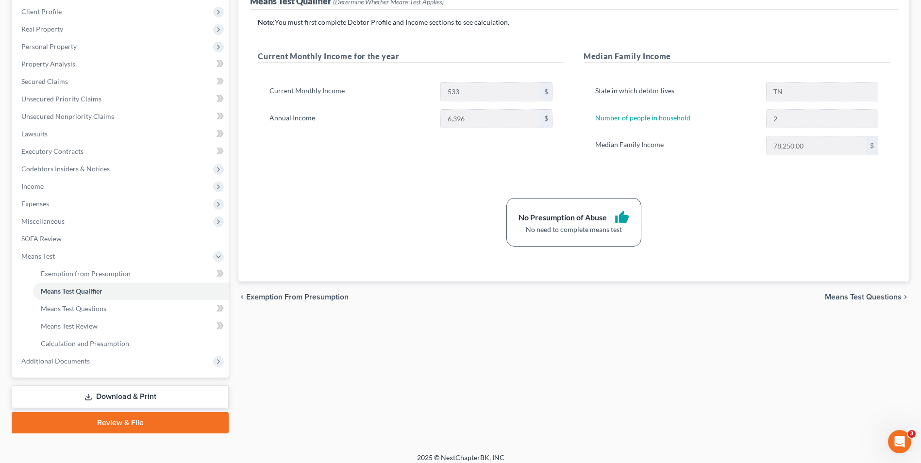
scroll to position [140, 0]
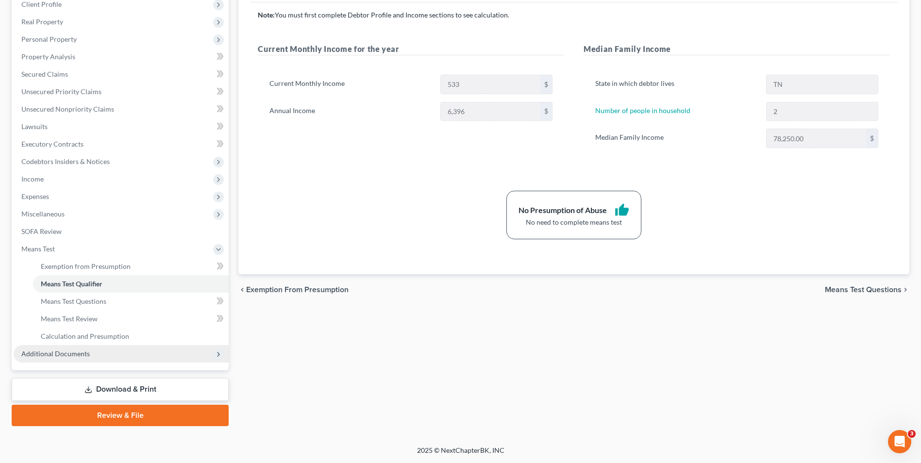
click at [78, 354] on span "Additional Documents" at bounding box center [55, 354] width 68 height 8
click at [75, 287] on span "Forms Library" at bounding box center [62, 284] width 43 height 8
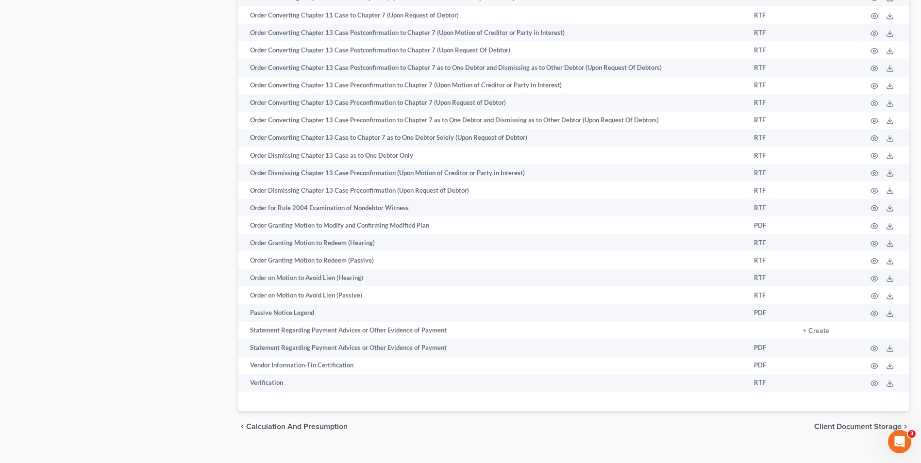
scroll to position [645, 0]
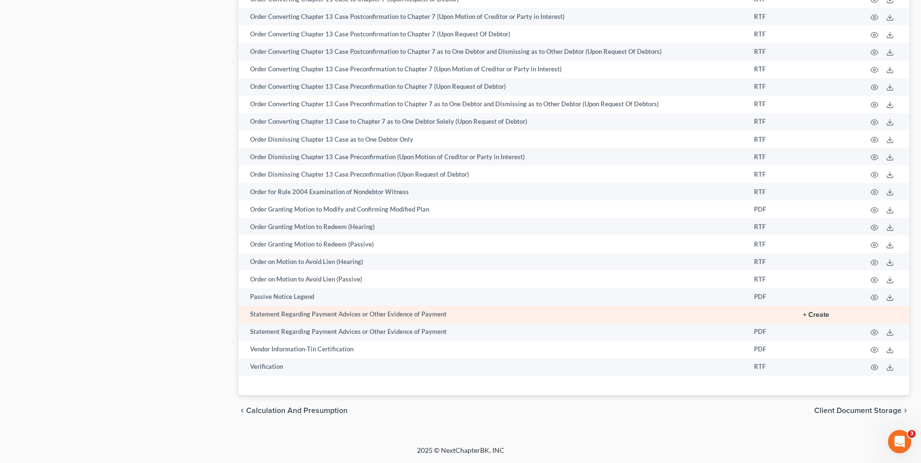
click at [822, 315] on button "+ Create" at bounding box center [816, 315] width 26 height 7
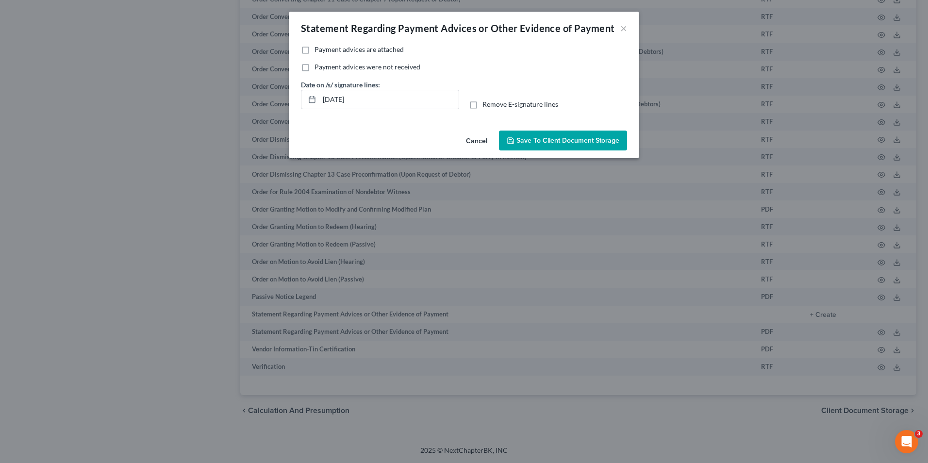
click at [315, 51] on label "Payment advices are attached" at bounding box center [359, 50] width 89 height 10
click at [319, 51] on input "Payment advices are attached" at bounding box center [322, 48] width 6 height 6
checkbox input "true"
click at [363, 106] on input "[DATE]" at bounding box center [389, 99] width 139 height 18
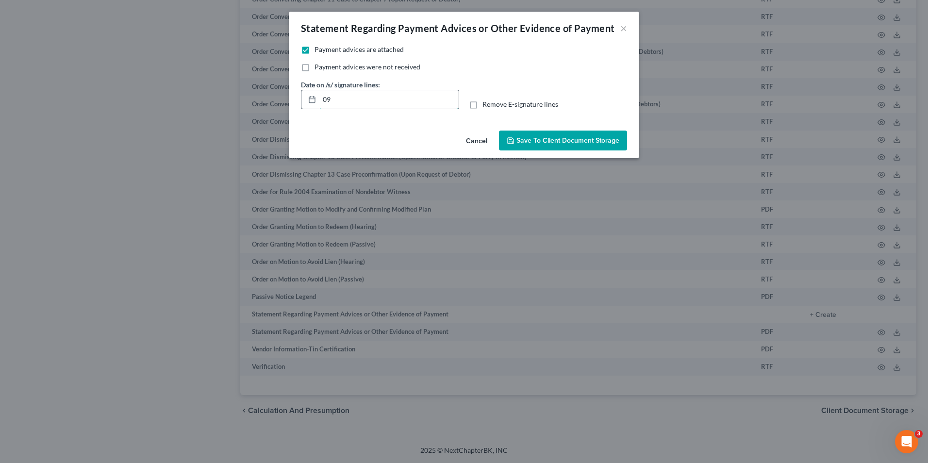
type input "0"
click at [483, 103] on label "Remove E-signature lines" at bounding box center [521, 105] width 76 height 10
click at [487, 103] on input "Remove E-signature lines" at bounding box center [490, 103] width 6 height 6
checkbox input "true"
click at [535, 141] on span "Save to Client Document Storage" at bounding box center [568, 140] width 103 height 8
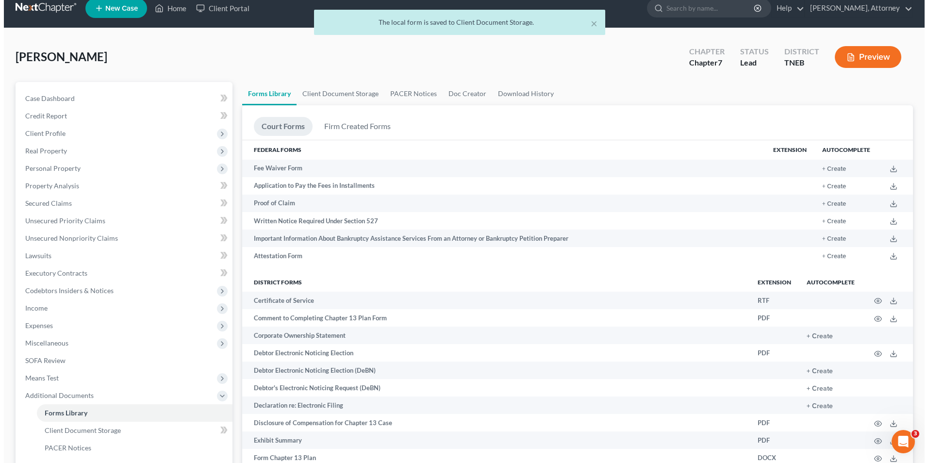
scroll to position [0, 0]
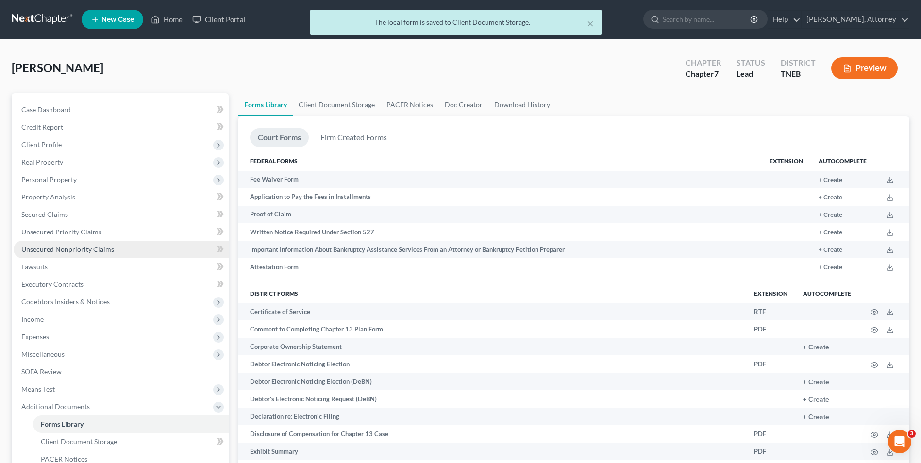
click at [69, 249] on span "Unsecured Nonpriority Claims" at bounding box center [67, 249] width 93 height 8
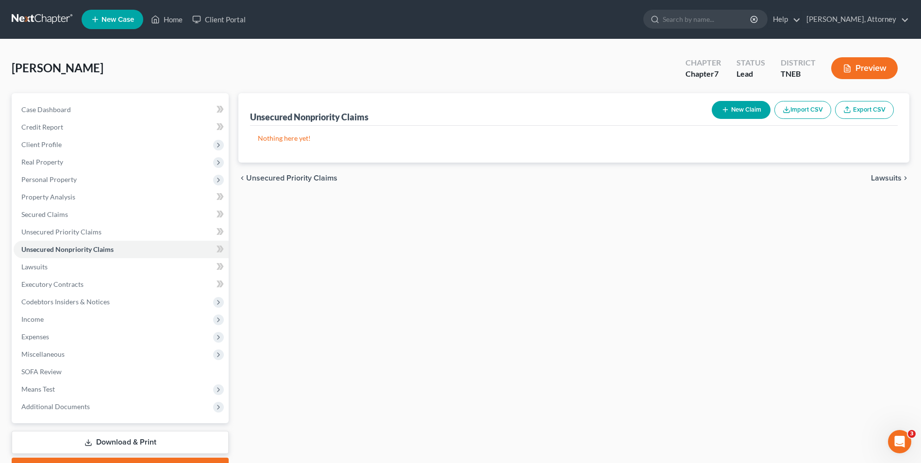
click at [746, 108] on button "New Claim" at bounding box center [741, 110] width 59 height 18
select select "0"
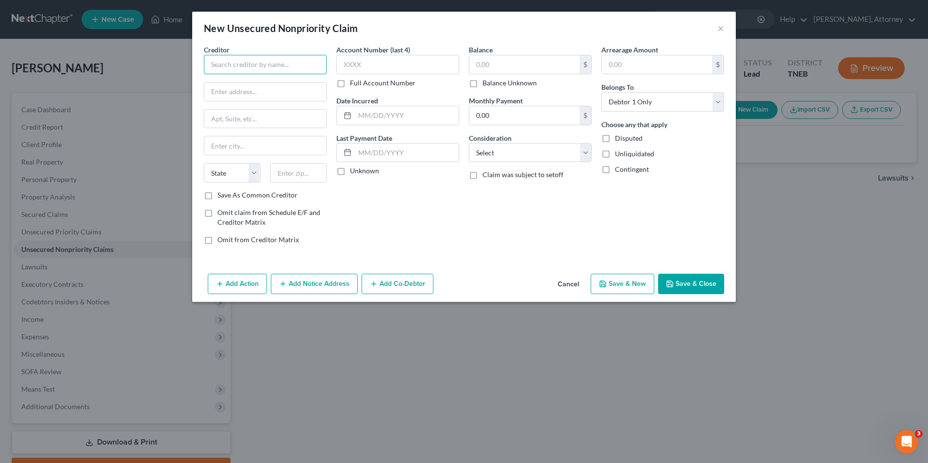
click at [276, 61] on input "text" at bounding box center [265, 64] width 123 height 19
type input "Regional Finance"
type input "[STREET_ADDRESS]"
type input "[PERSON_NAME]"
select select "42"
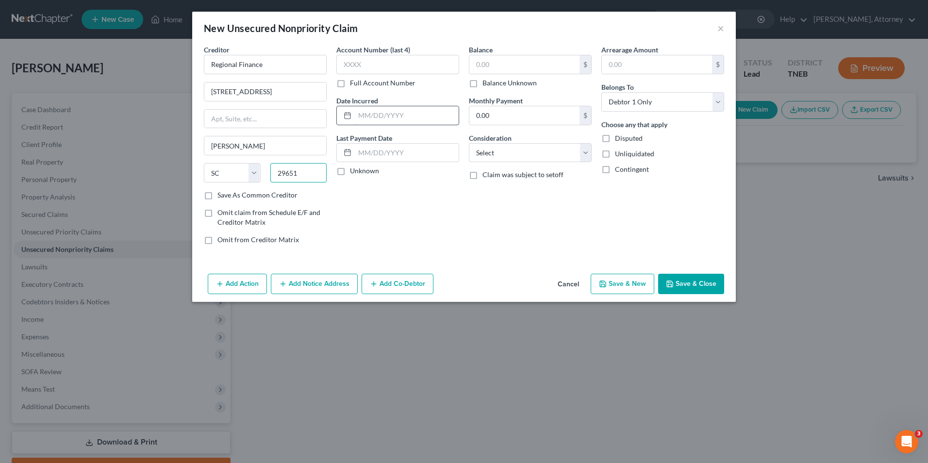
type input "29651"
click at [394, 117] on input "text" at bounding box center [407, 115] width 104 height 18
type input "2023"
click at [497, 67] on input "text" at bounding box center [525, 64] width 110 height 18
type input "10,057.56"
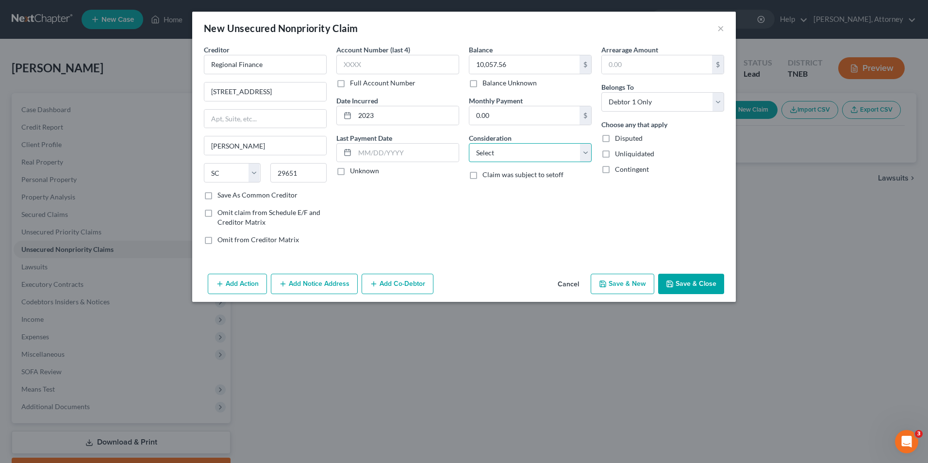
click at [507, 156] on select "Select Cable / Satellite Services Collection Agency Credit Card Debt Debt Couns…" at bounding box center [530, 152] width 123 height 19
select select "4"
click at [469, 143] on select "Select Cable / Satellite Services Collection Agency Credit Card Debt Debt Couns…" at bounding box center [530, 152] width 123 height 19
click at [627, 283] on button "Save & New" at bounding box center [623, 284] width 64 height 20
select select "0"
